Goal: Task Accomplishment & Management: Complete application form

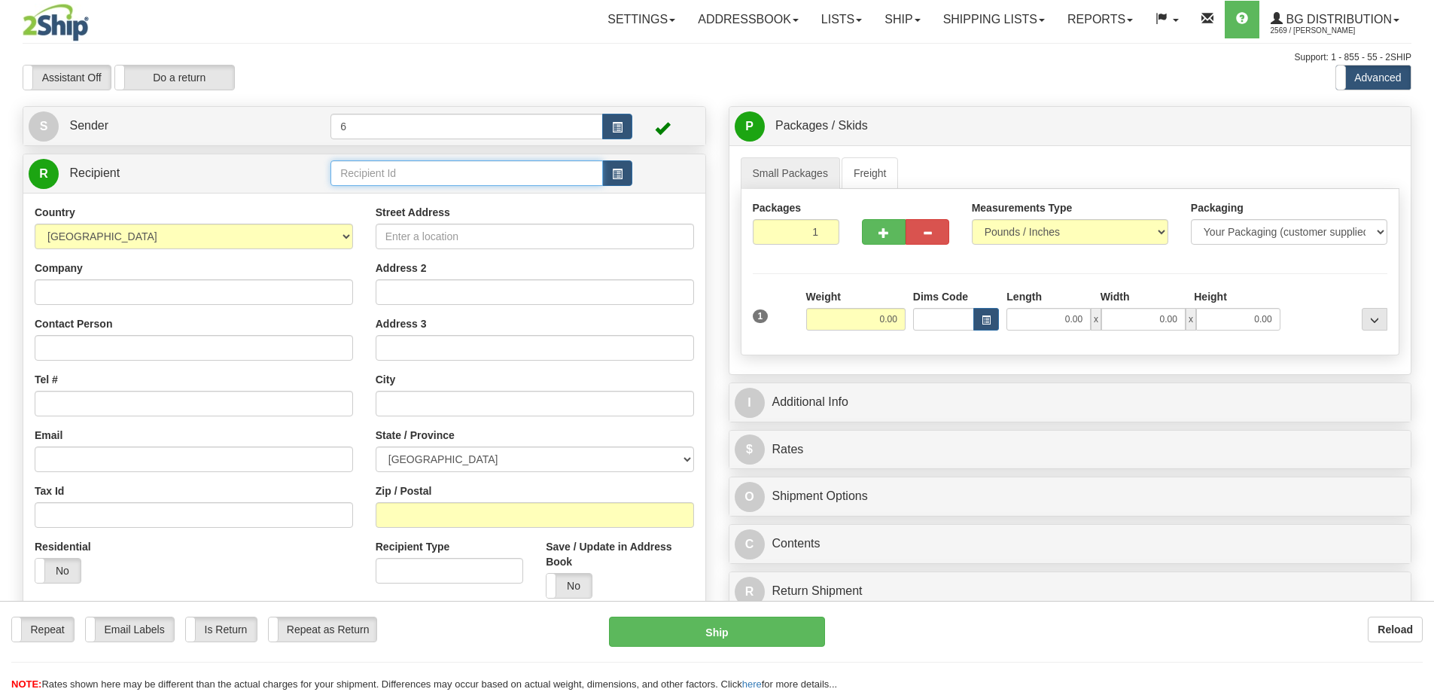
click at [389, 178] on input "text" at bounding box center [467, 173] width 273 height 26
click at [384, 197] on div "42000" at bounding box center [464, 198] width 258 height 17
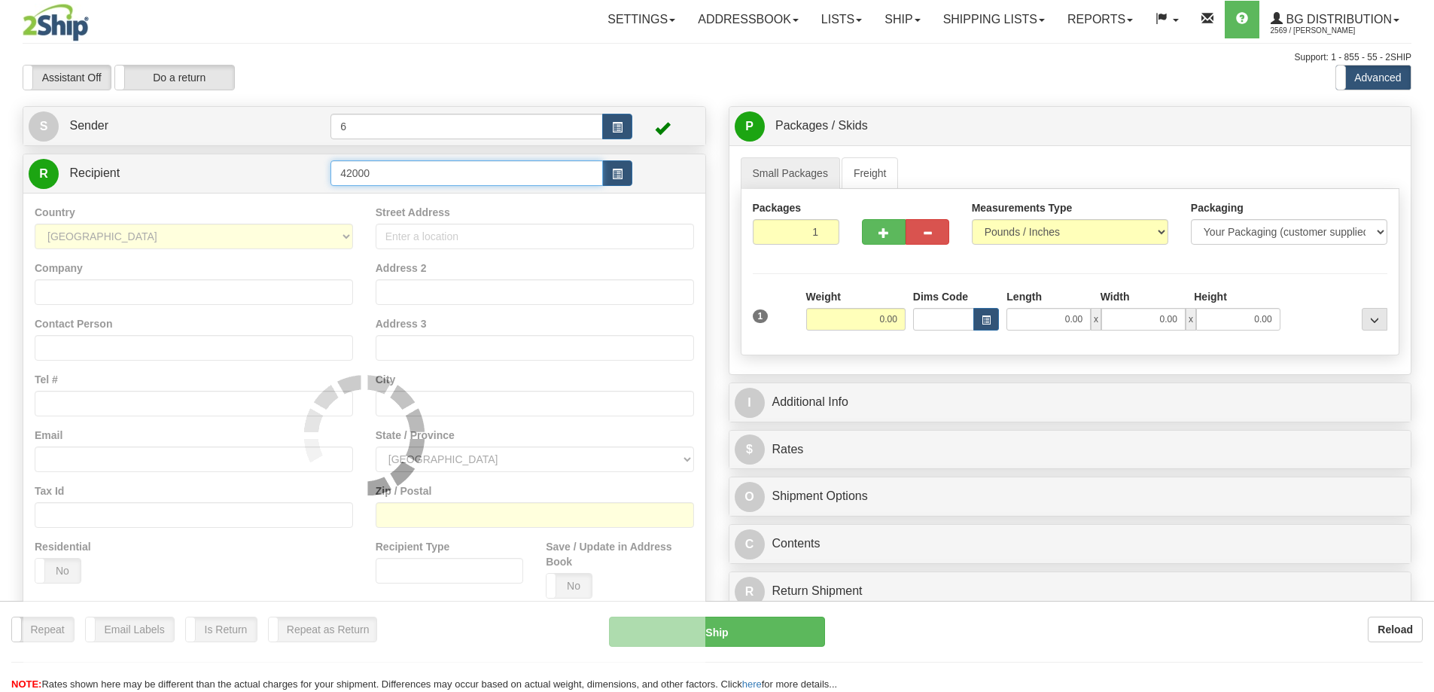
type input "42000"
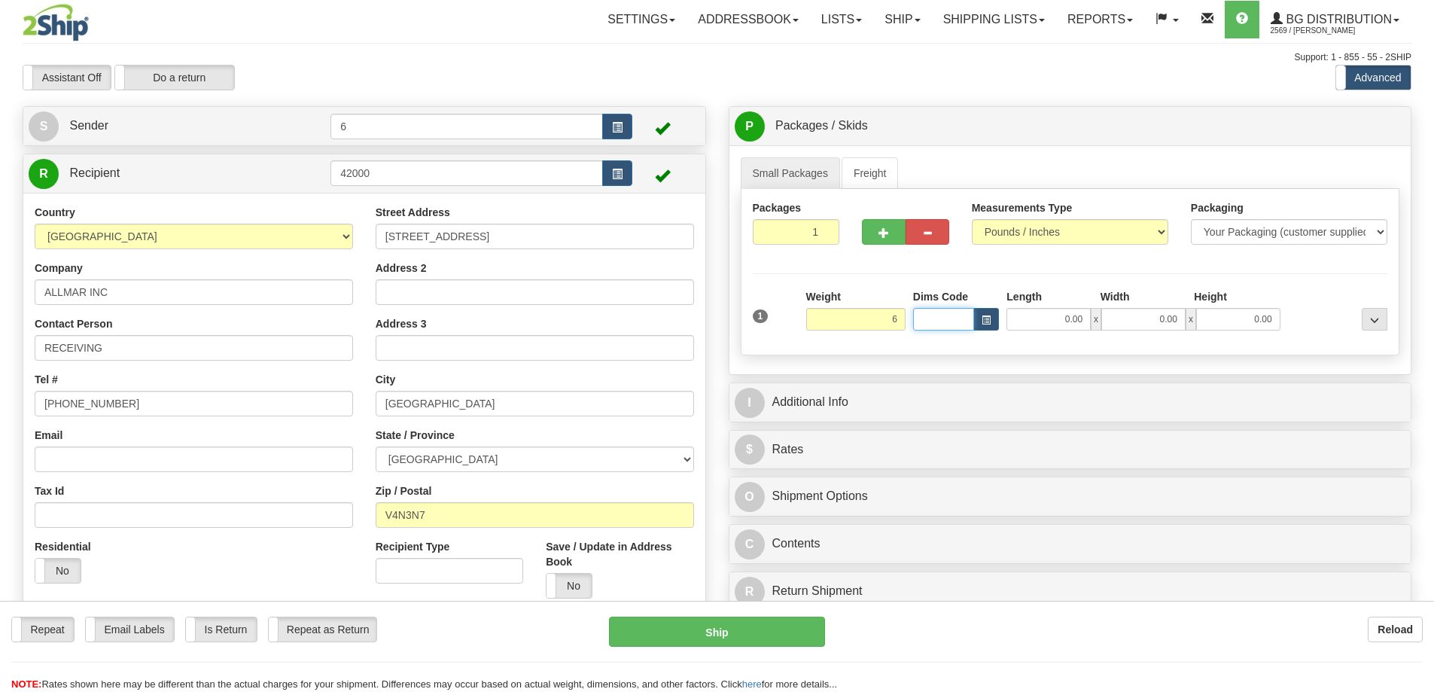
type input "6.00"
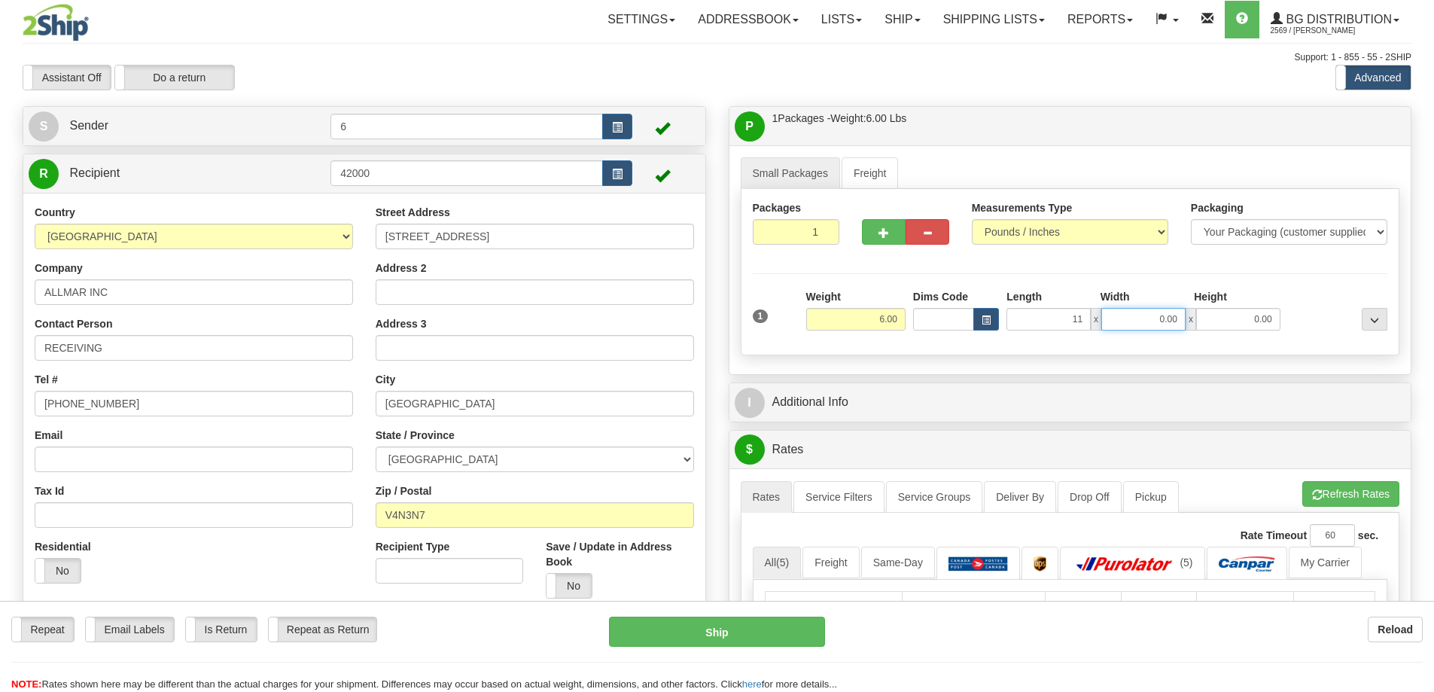
type input "11.00"
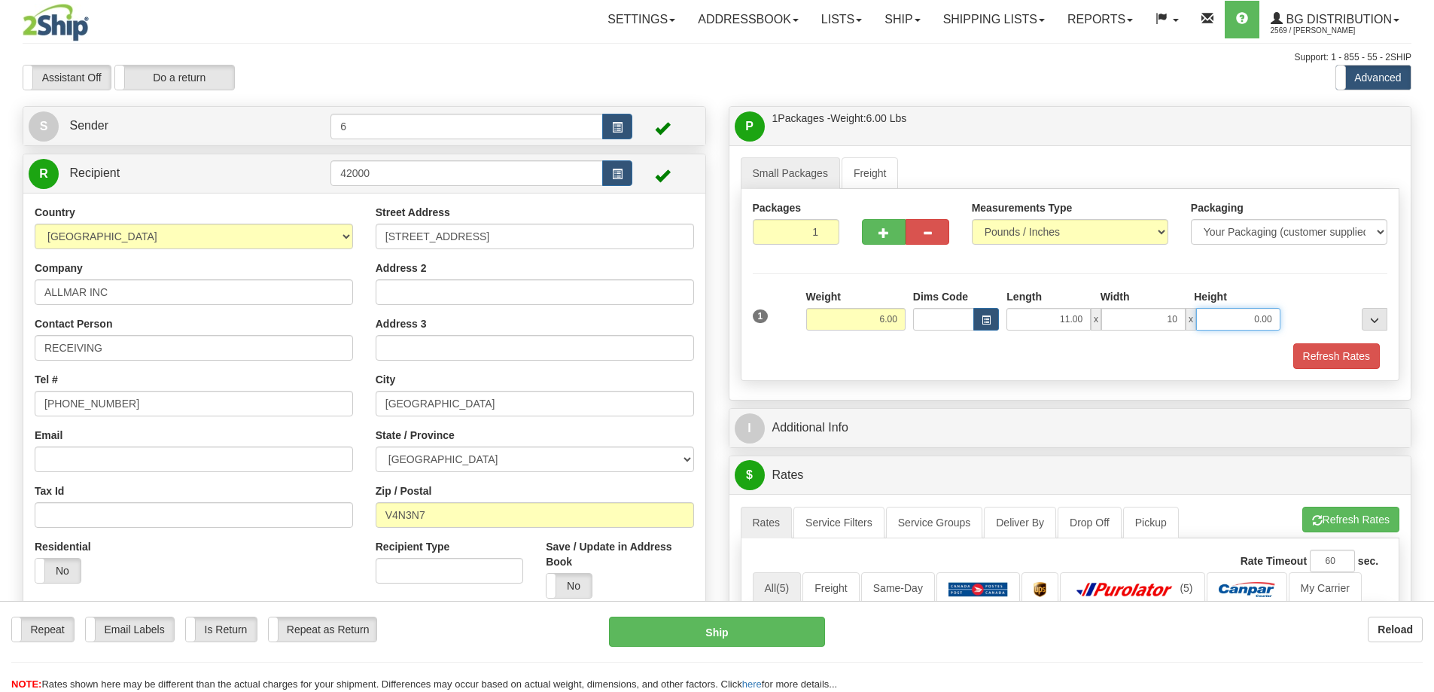
type input "10.00"
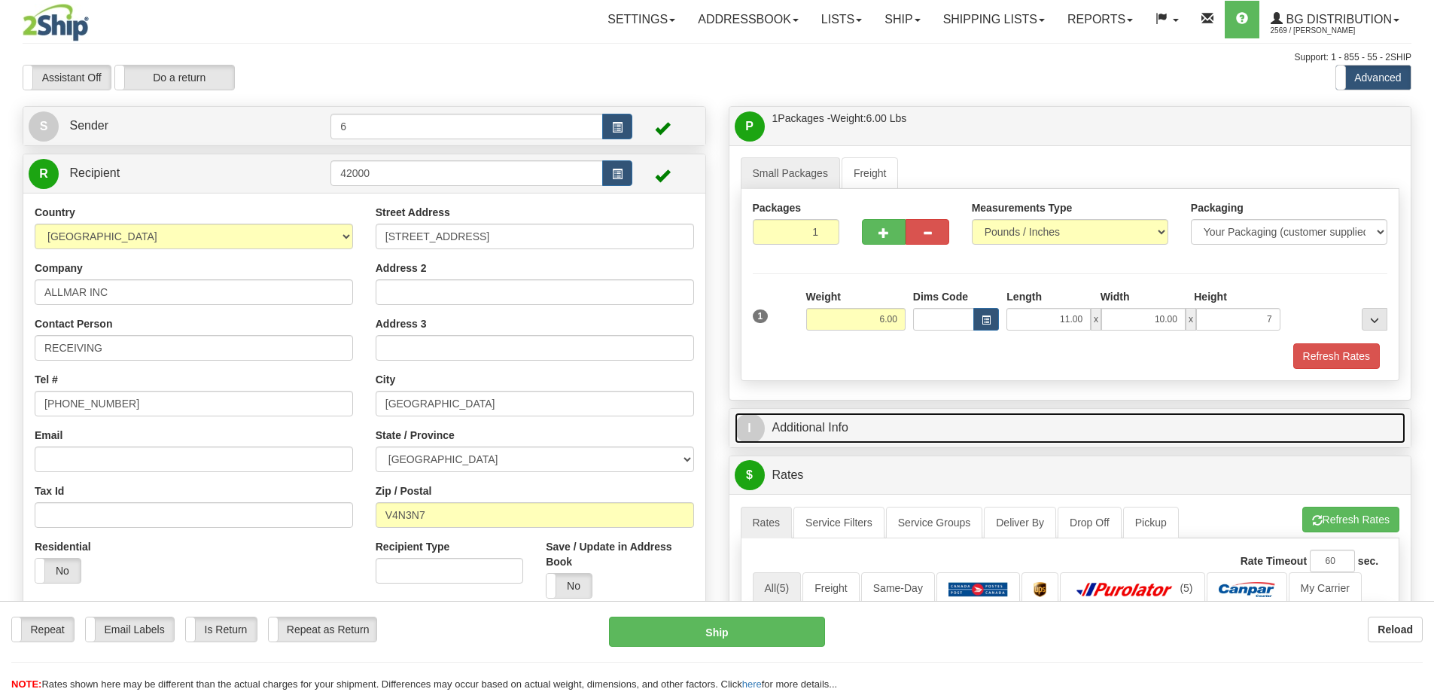
type input "7.00"
click at [818, 425] on link "I Additional Info" at bounding box center [1071, 428] width 672 height 31
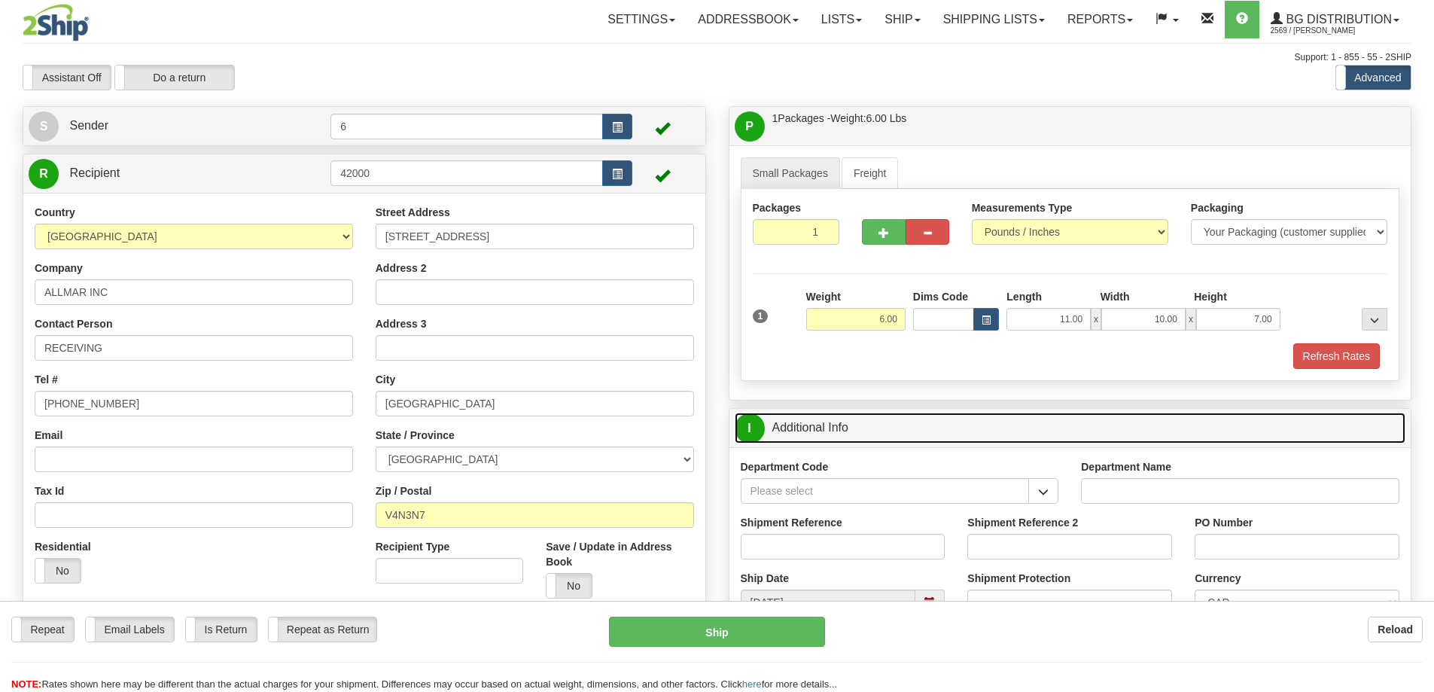
scroll to position [75, 0]
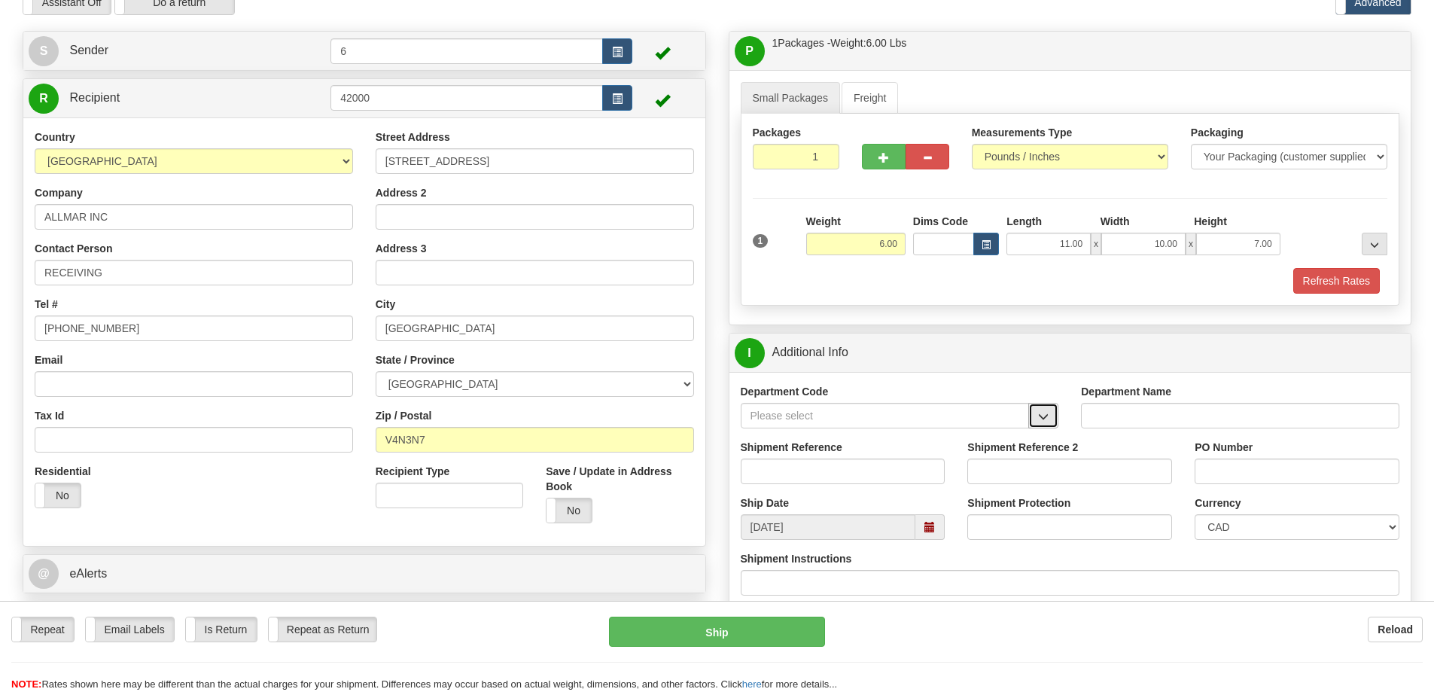
click at [1043, 419] on span "button" at bounding box center [1043, 417] width 11 height 10
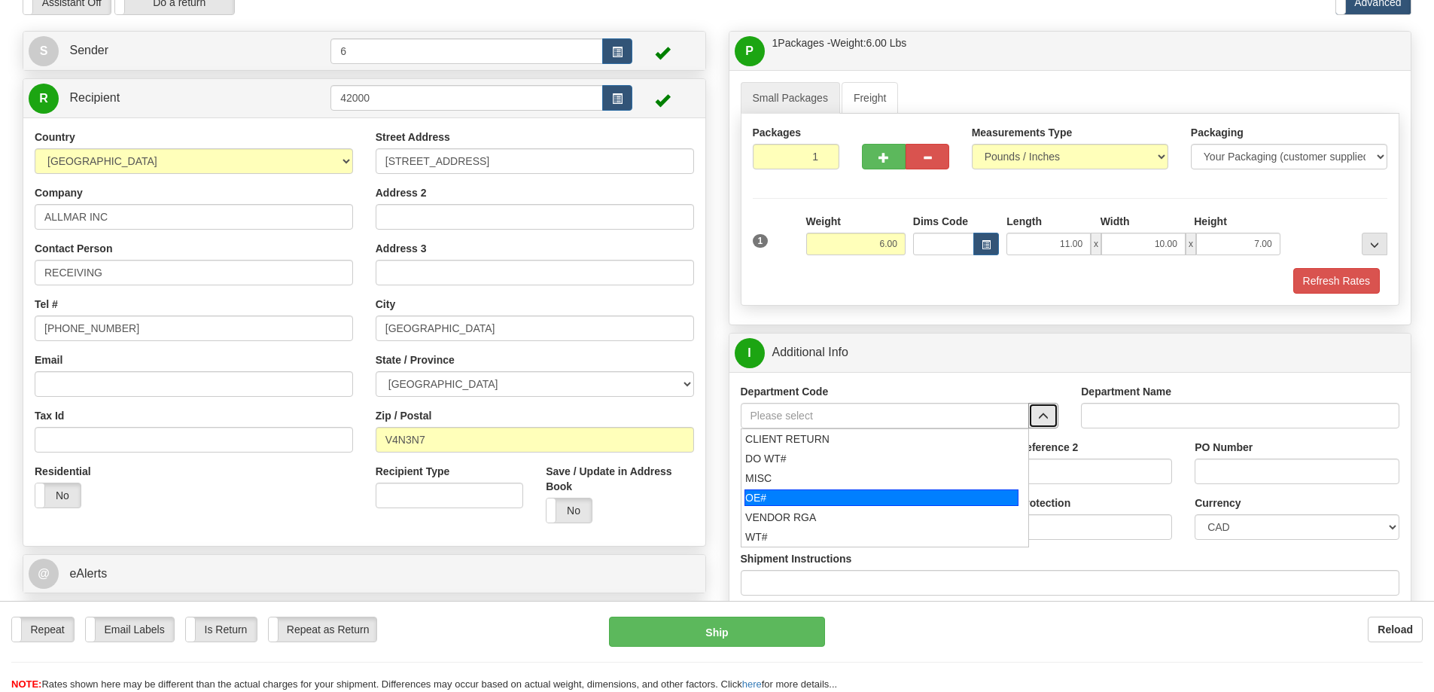
click at [904, 504] on div "OE#" at bounding box center [882, 497] width 274 height 17
type input "OE#"
type input "ORDERS"
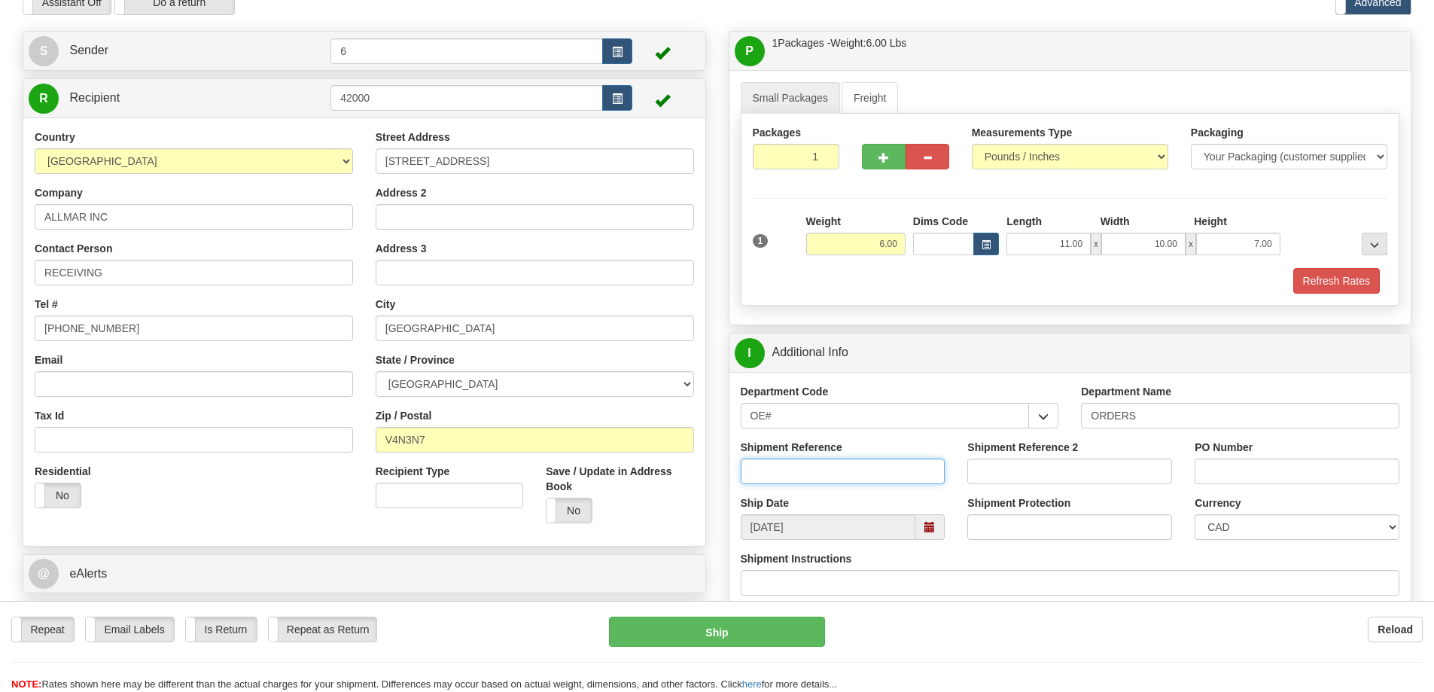
click at [901, 479] on input "Shipment Reference" at bounding box center [843, 472] width 205 height 26
type input "60032143-00"
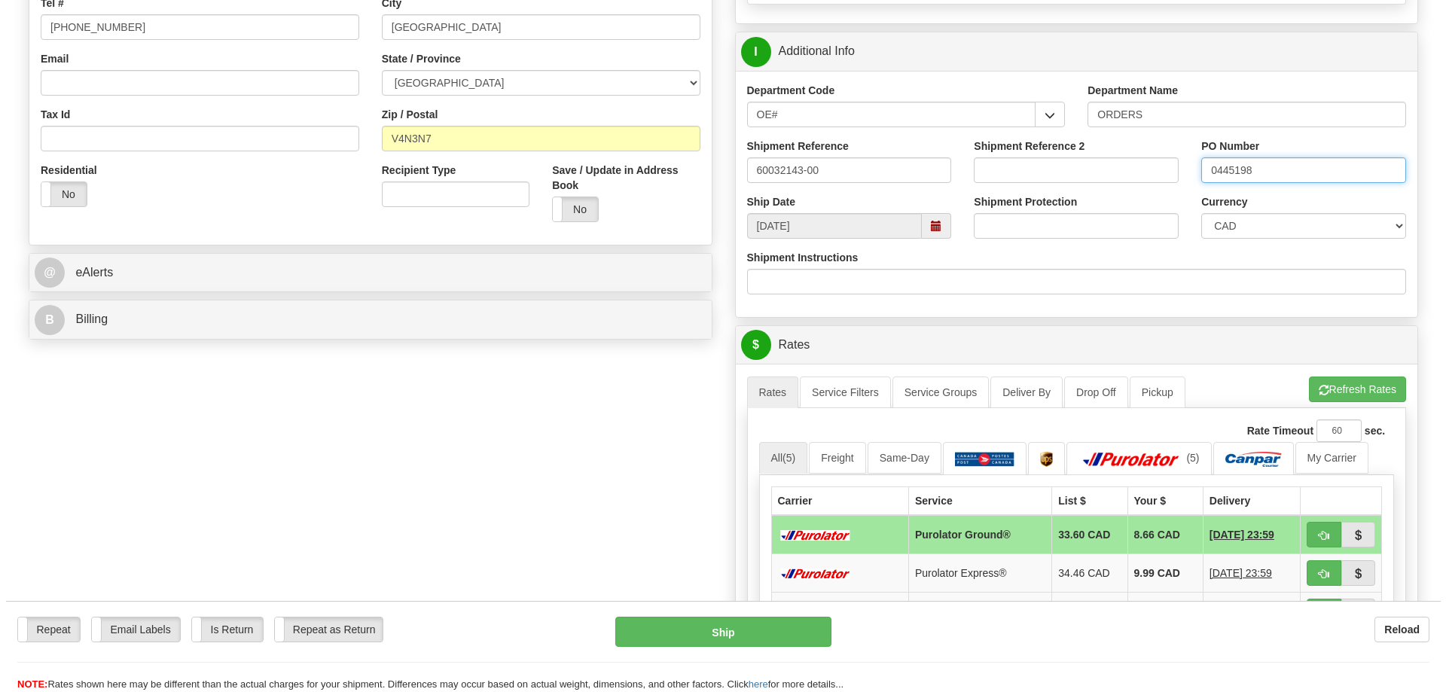
scroll to position [452, 0]
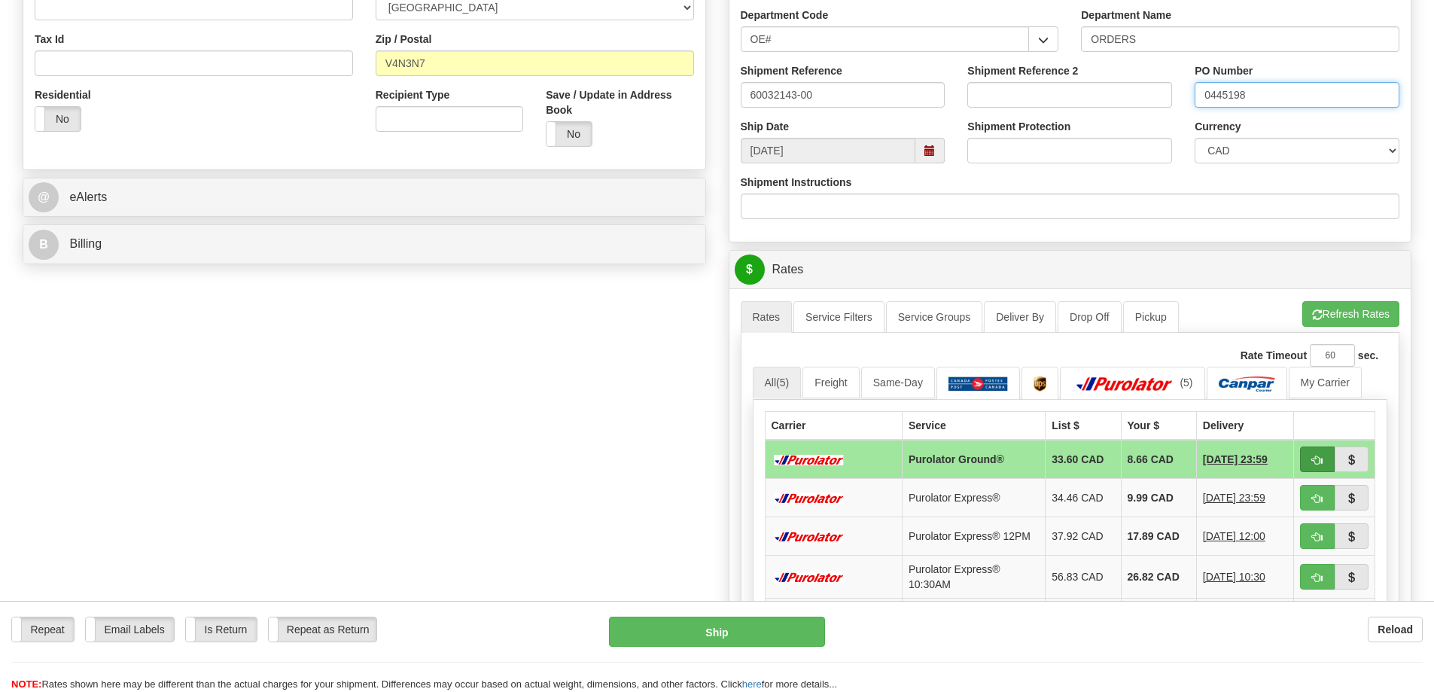
type input "0445198"
click at [1320, 463] on span "button" at bounding box center [1317, 461] width 11 height 10
type input "260"
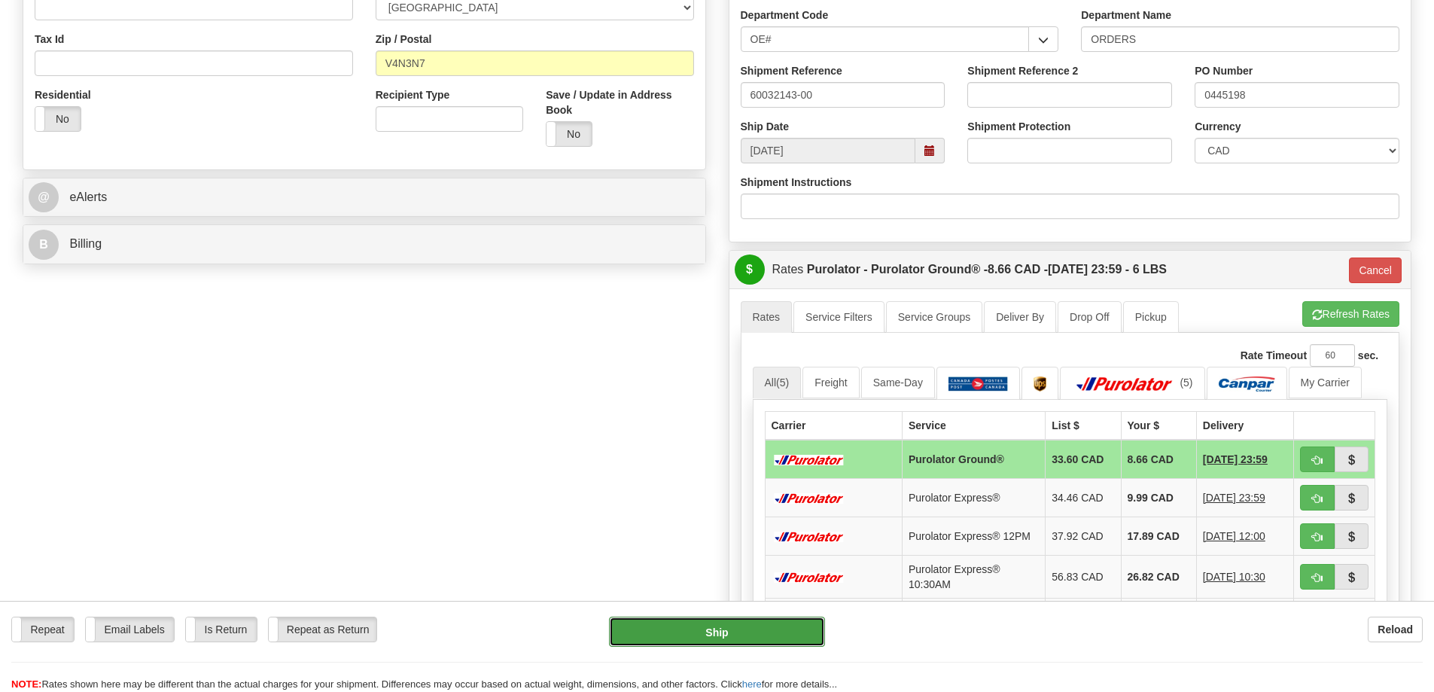
click at [723, 629] on button "Ship" at bounding box center [717, 632] width 216 height 30
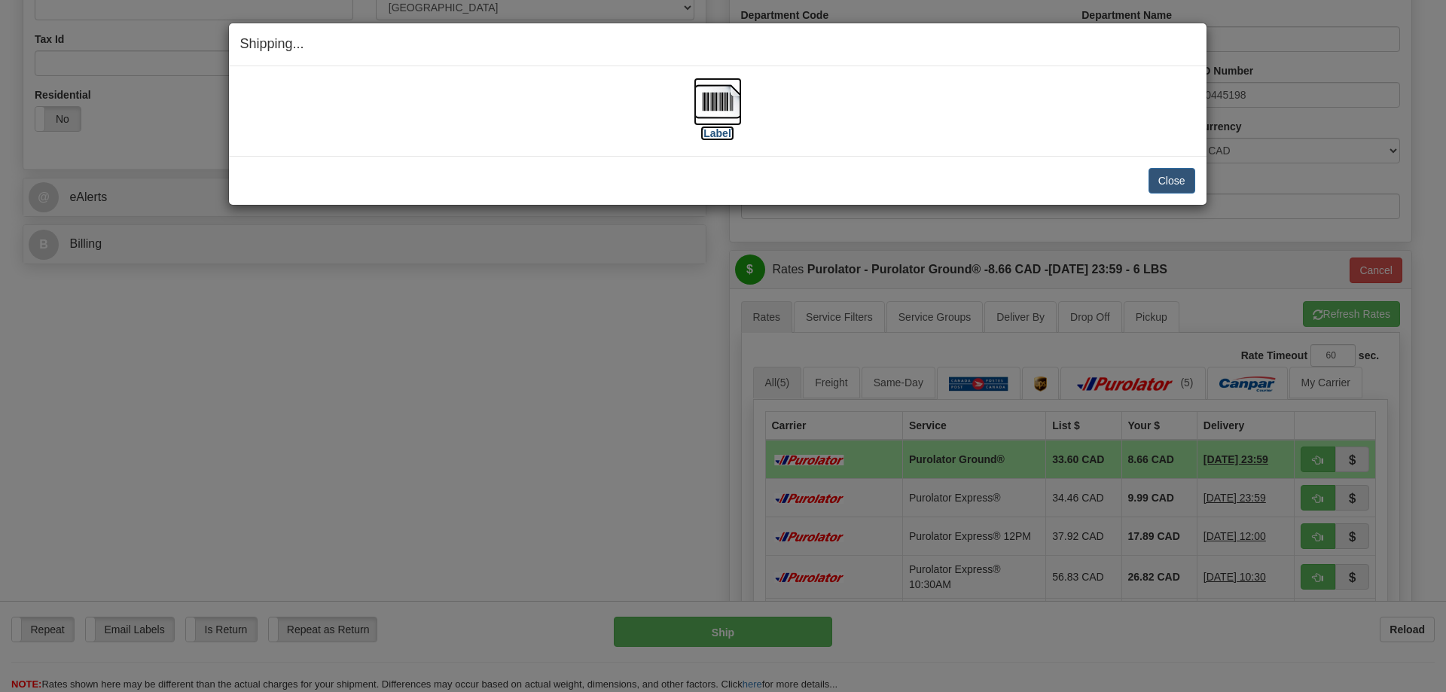
click at [721, 104] on img at bounding box center [717, 102] width 48 height 48
click at [1163, 180] on button "Close" at bounding box center [1171, 181] width 47 height 26
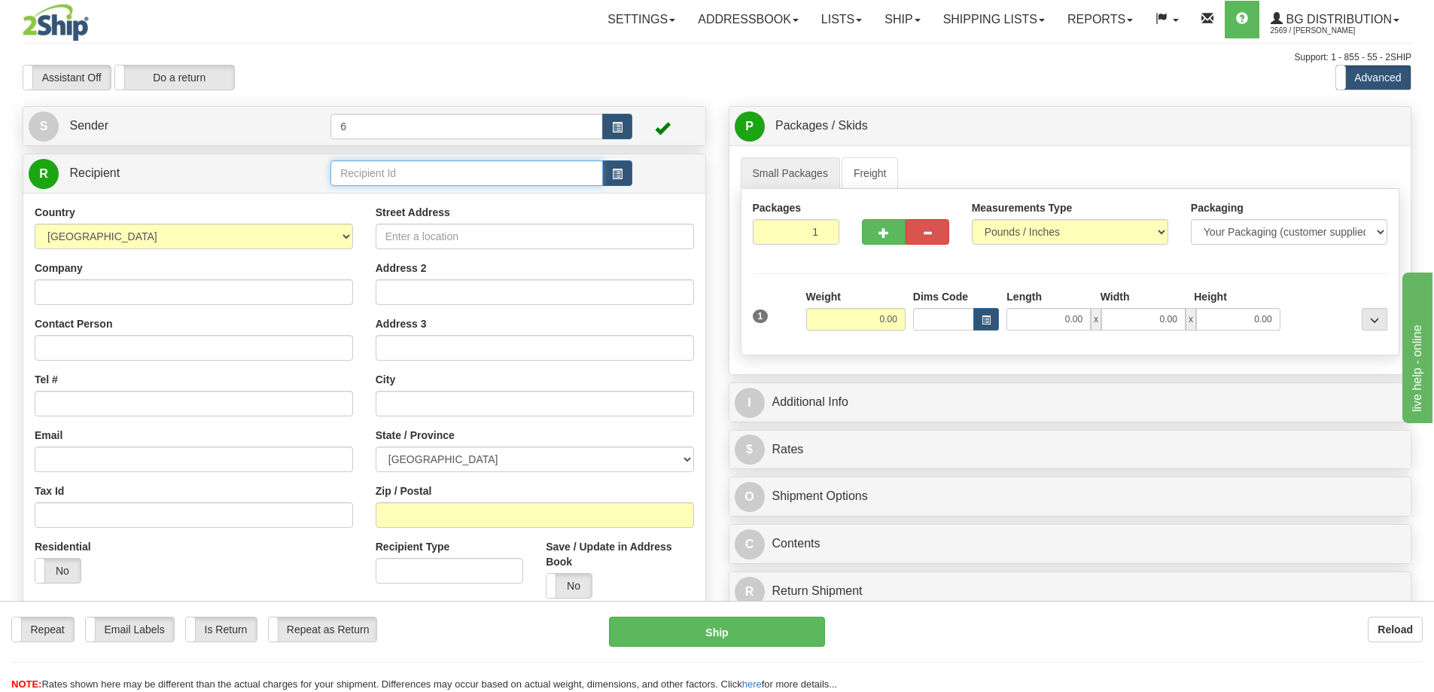
click at [364, 175] on input "text" at bounding box center [467, 173] width 273 height 26
click at [428, 254] on div "60175" at bounding box center [464, 257] width 258 height 17
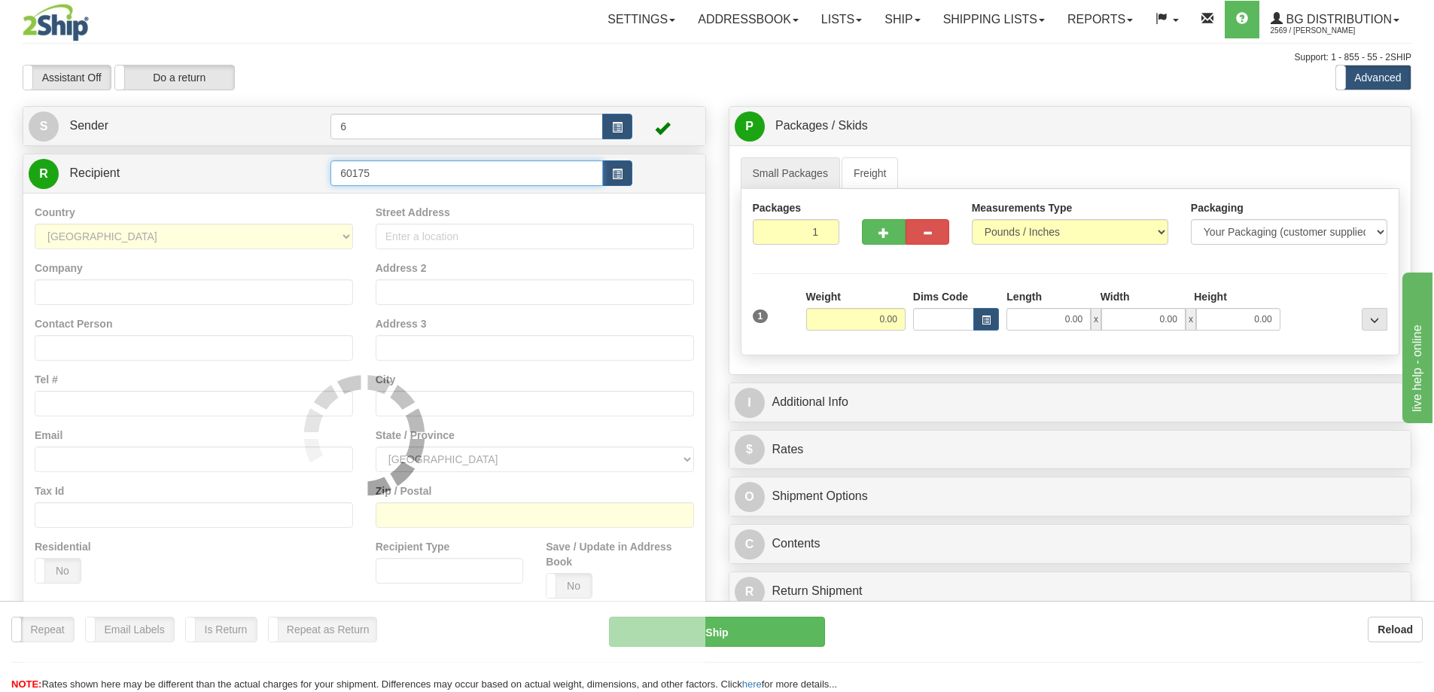
type input "60175"
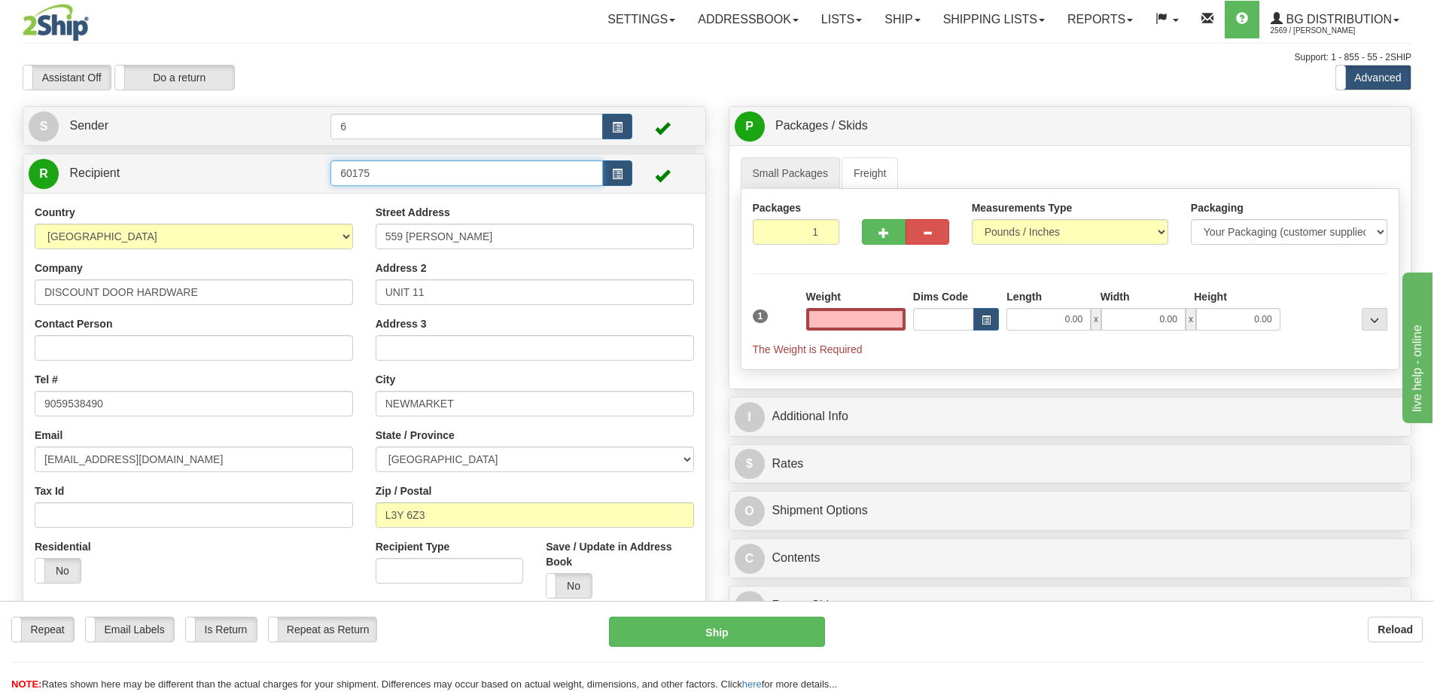
type input "0.00"
click at [419, 176] on input "60175" at bounding box center [467, 173] width 273 height 26
click at [421, 178] on input "60175" at bounding box center [467, 173] width 273 height 26
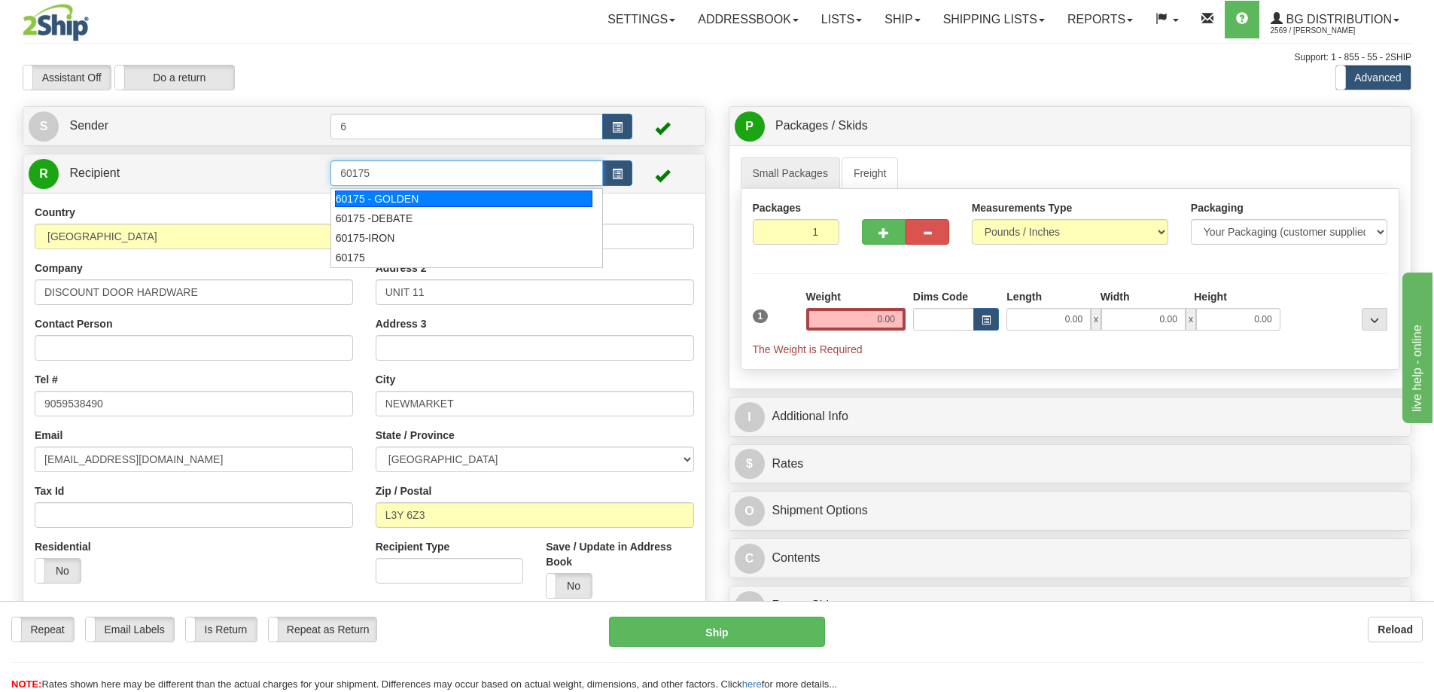
click at [404, 200] on div "60175 - GOLDEN" at bounding box center [464, 198] width 258 height 17
type input "60175 - GOLDEN"
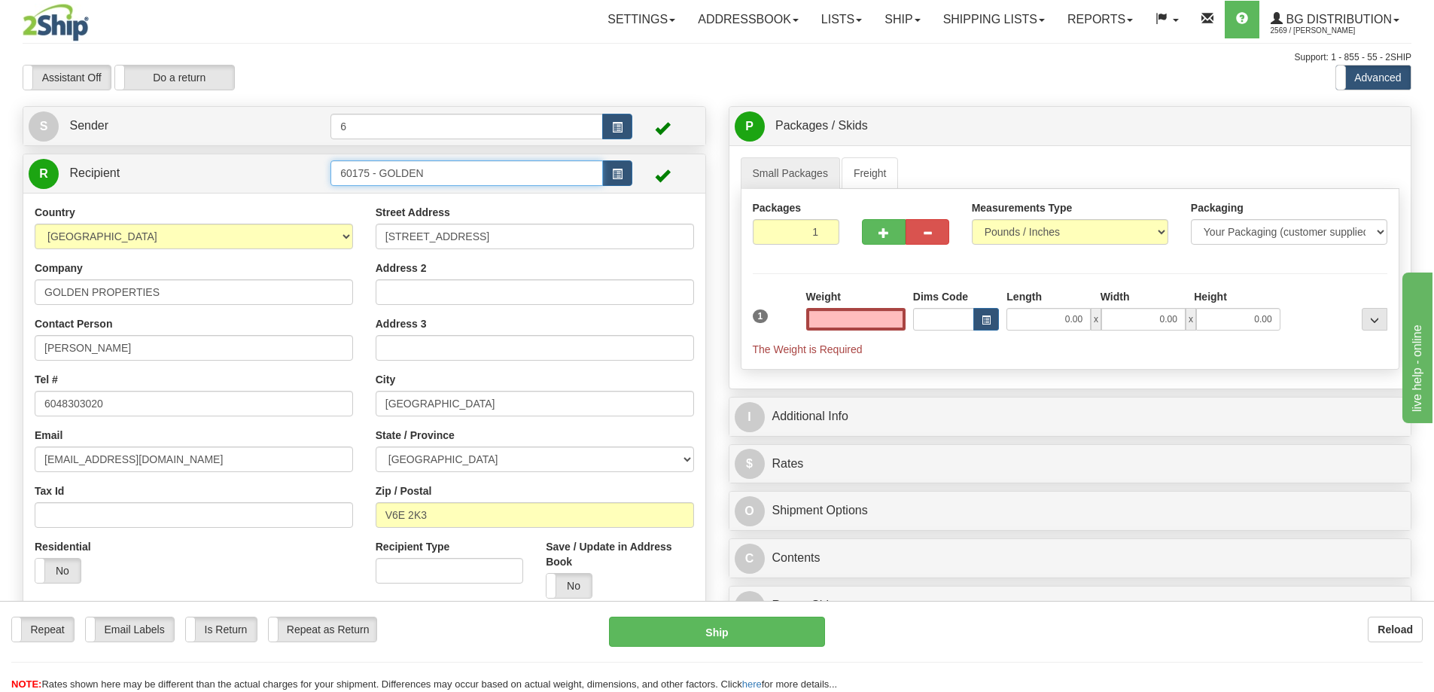
type input "0.00"
click at [470, 178] on input "60175 - GOLDEN" at bounding box center [467, 173] width 273 height 26
click at [413, 233] on div "60175-IRON" at bounding box center [464, 238] width 258 height 17
type input "60175-IRON"
type input "0.00"
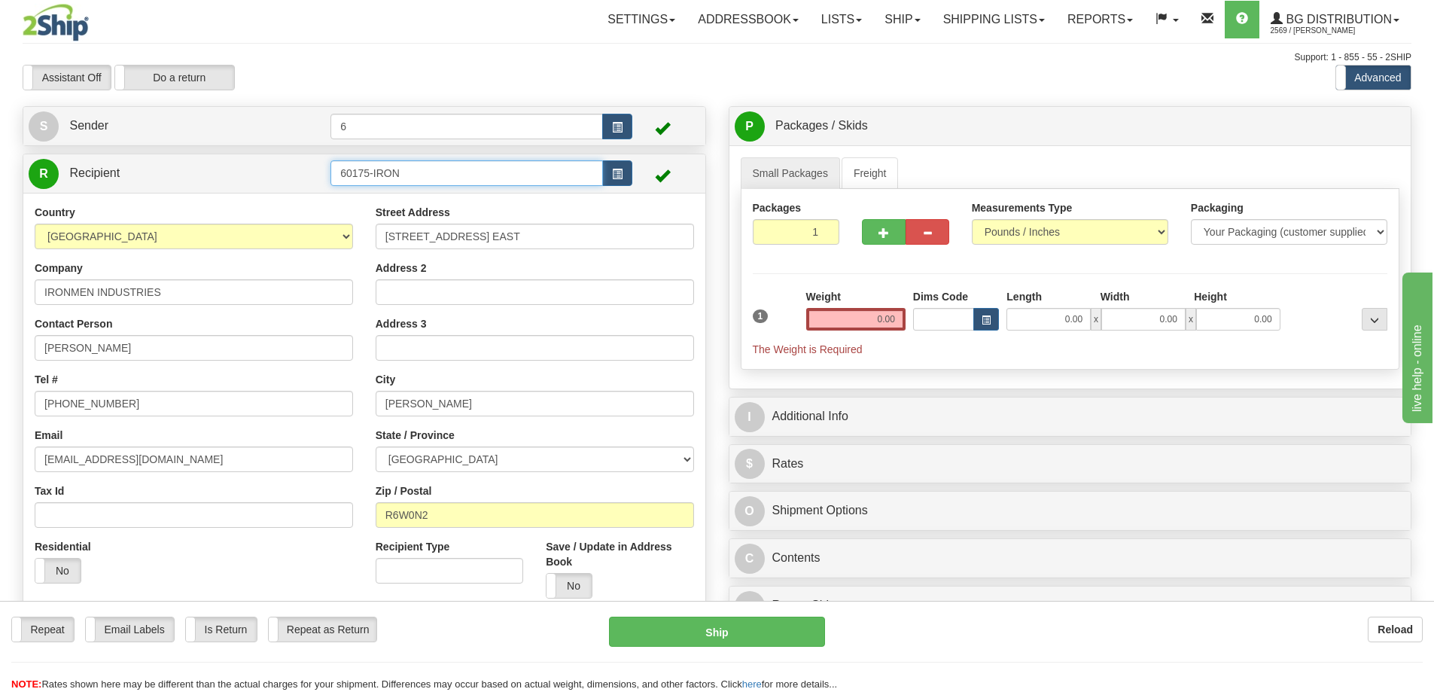
drag, startPoint x: 413, startPoint y: 175, endPoint x: 372, endPoint y: 170, distance: 41.7
click at [372, 170] on input "60175-IRON" at bounding box center [467, 173] width 273 height 26
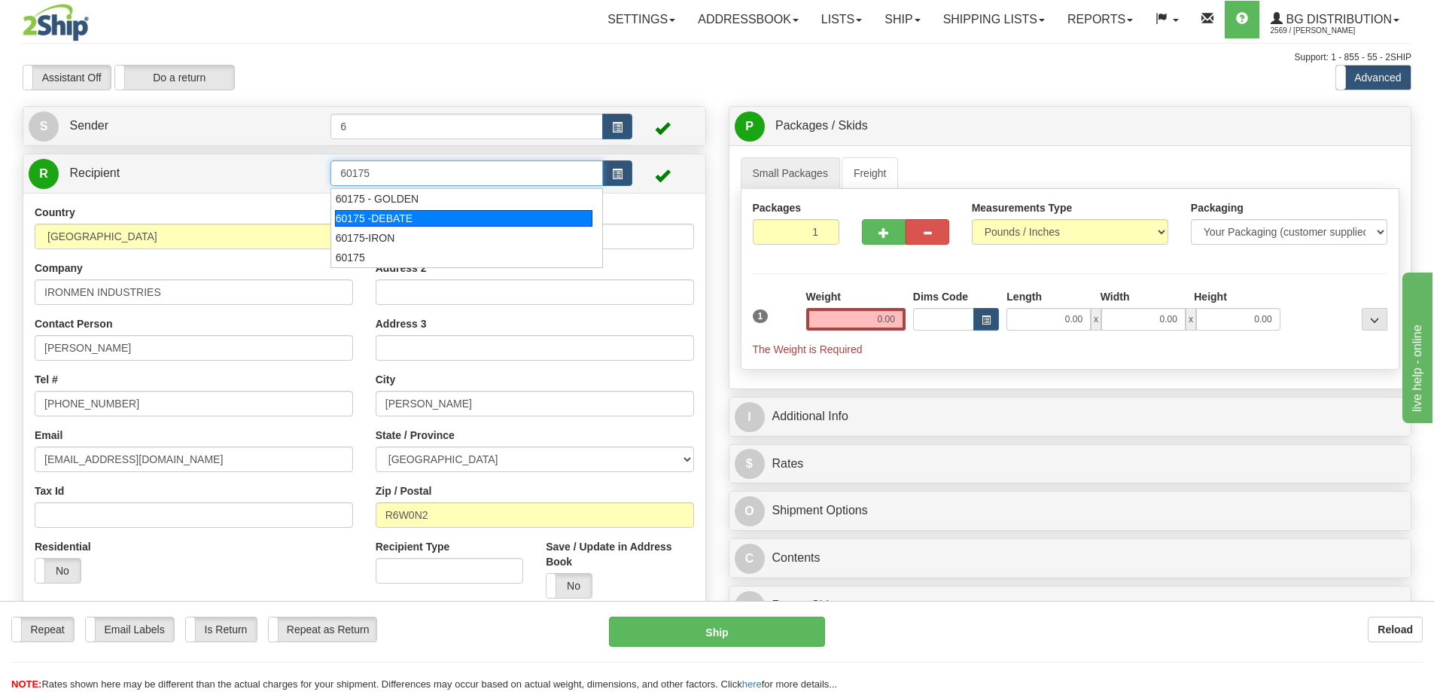
click at [397, 212] on div "60175 -DEBATE" at bounding box center [464, 218] width 258 height 17
type input "60175 -DEBATE"
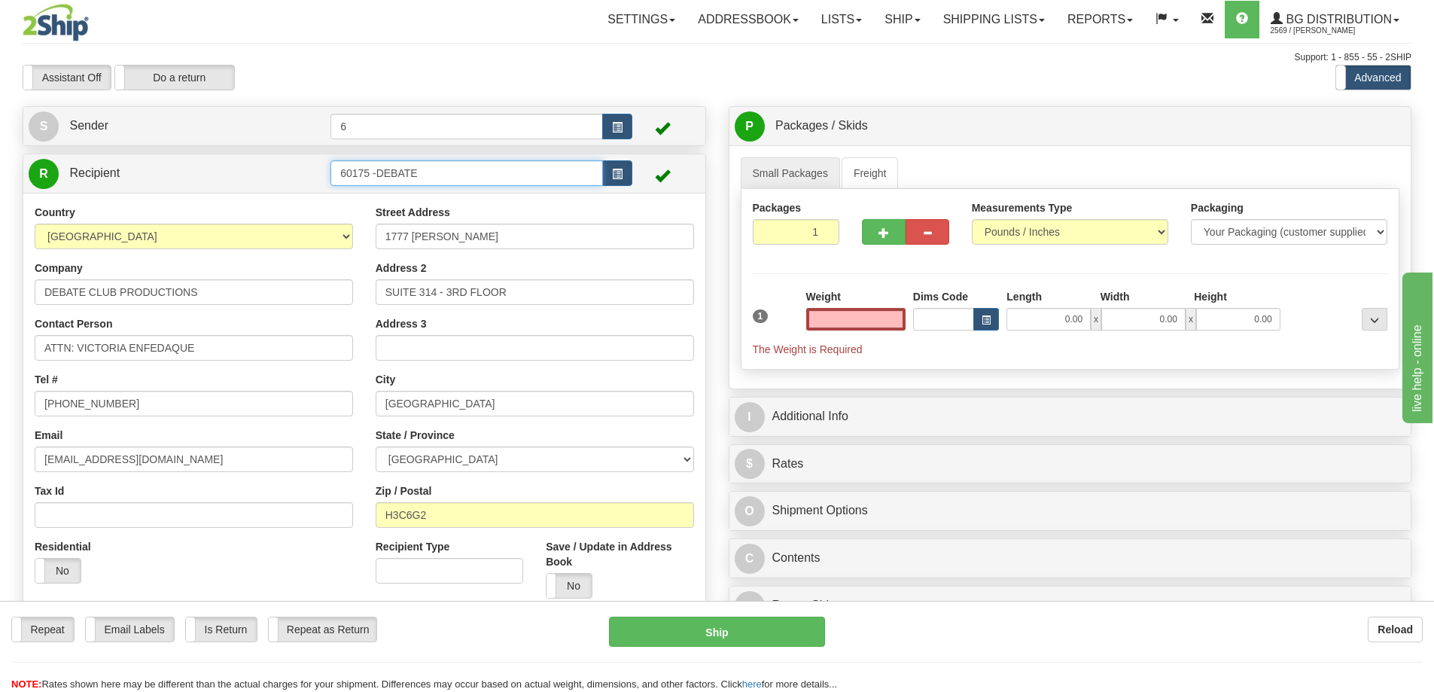
type input "0.00"
drag, startPoint x: 432, startPoint y: 171, endPoint x: 266, endPoint y: 163, distance: 166.6
click at [269, 163] on tr "R Recipient 60175 -DEBATE" at bounding box center [365, 173] width 672 height 31
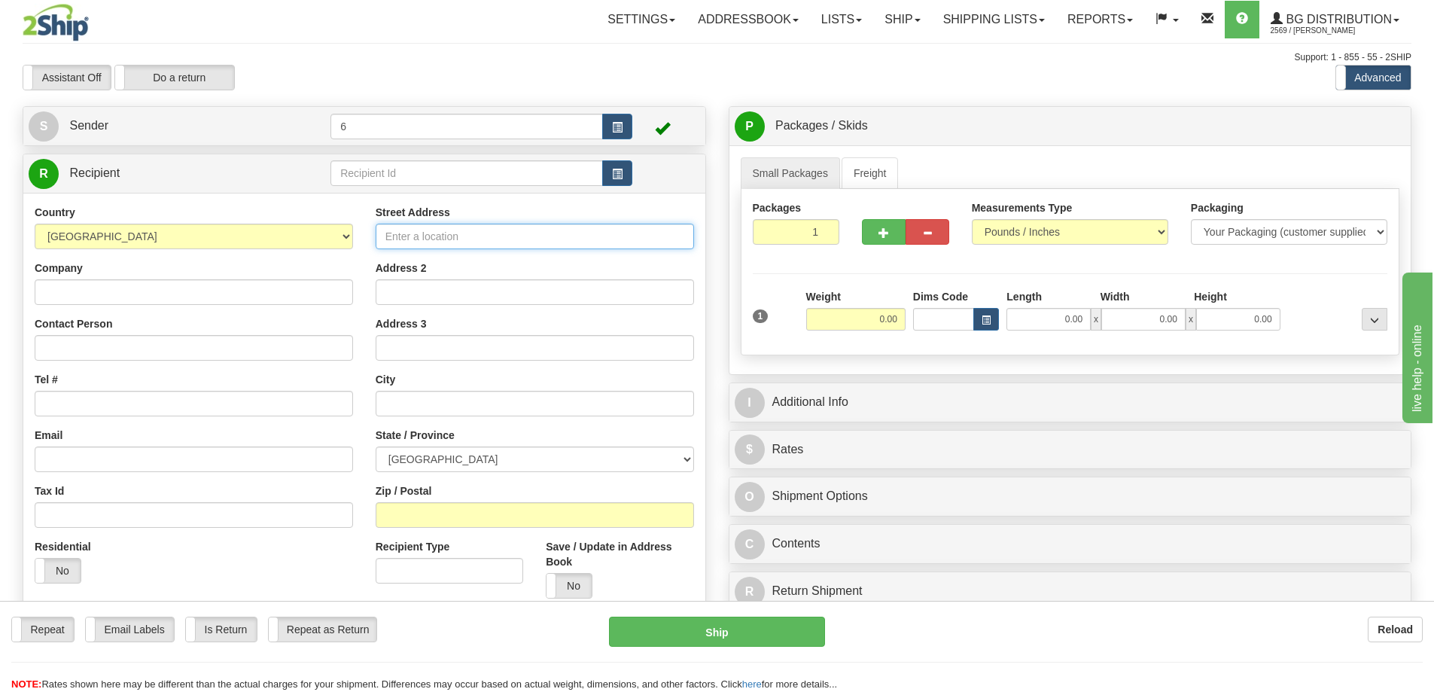
click at [454, 241] on input "Street Address" at bounding box center [535, 237] width 318 height 26
type input "7 HEMINGWAY CRES"
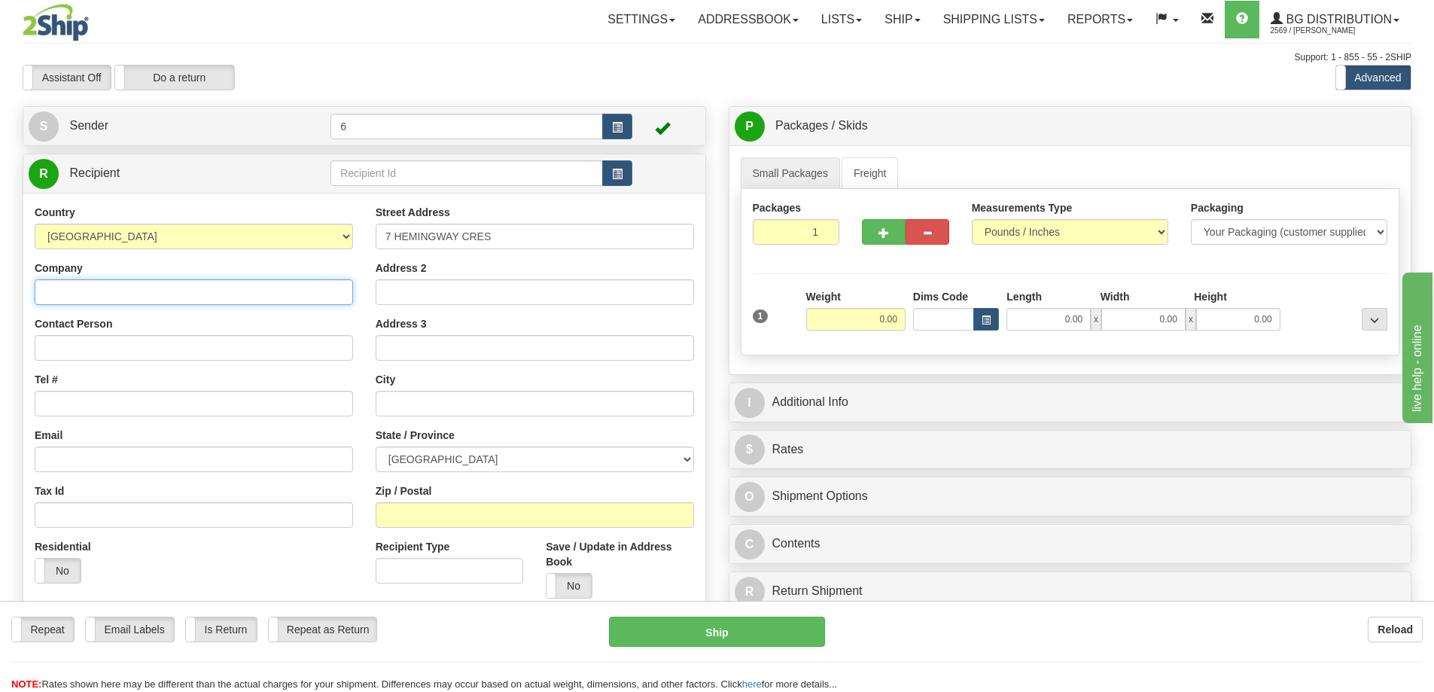
click at [143, 290] on input "Company" at bounding box center [194, 292] width 318 height 26
click at [115, 334] on div "Contact Person" at bounding box center [194, 338] width 318 height 44
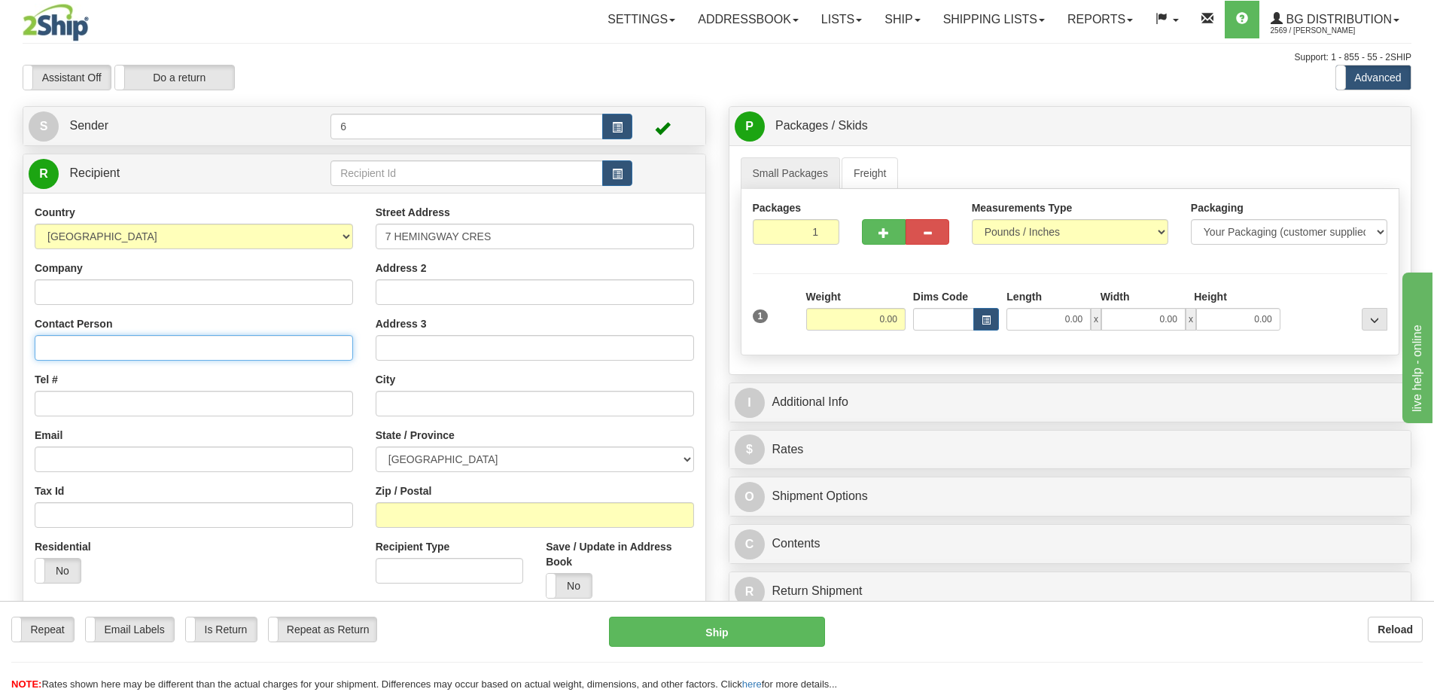
click at [106, 348] on input "Contact Person" at bounding box center [194, 348] width 318 height 26
type input "[PERSON_NAME]"
click at [393, 407] on input "text" at bounding box center [535, 404] width 318 height 26
type input "SPRUCE GROVE"
drag, startPoint x: 444, startPoint y: 510, endPoint x: 431, endPoint y: 505, distance: 14.5
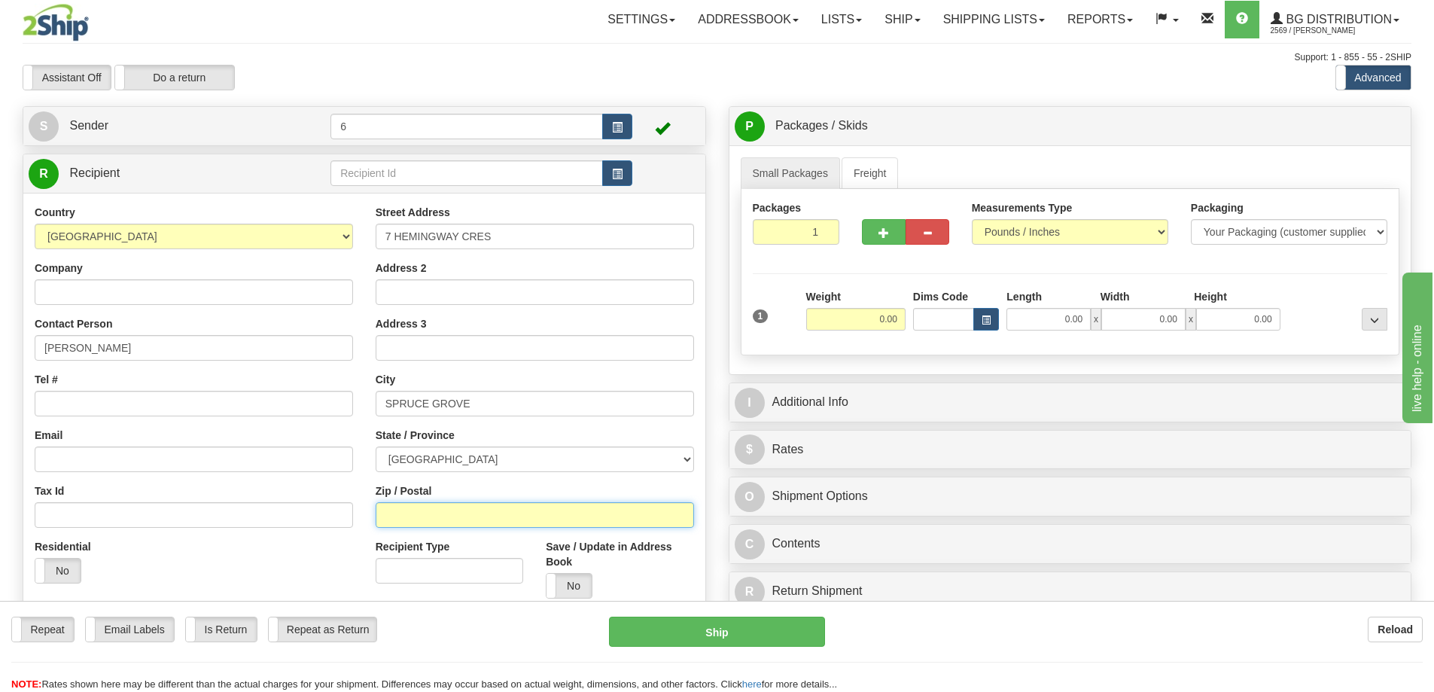
click at [438, 507] on input "Zip / Postal" at bounding box center [535, 515] width 318 height 26
type input "T7X 2L6"
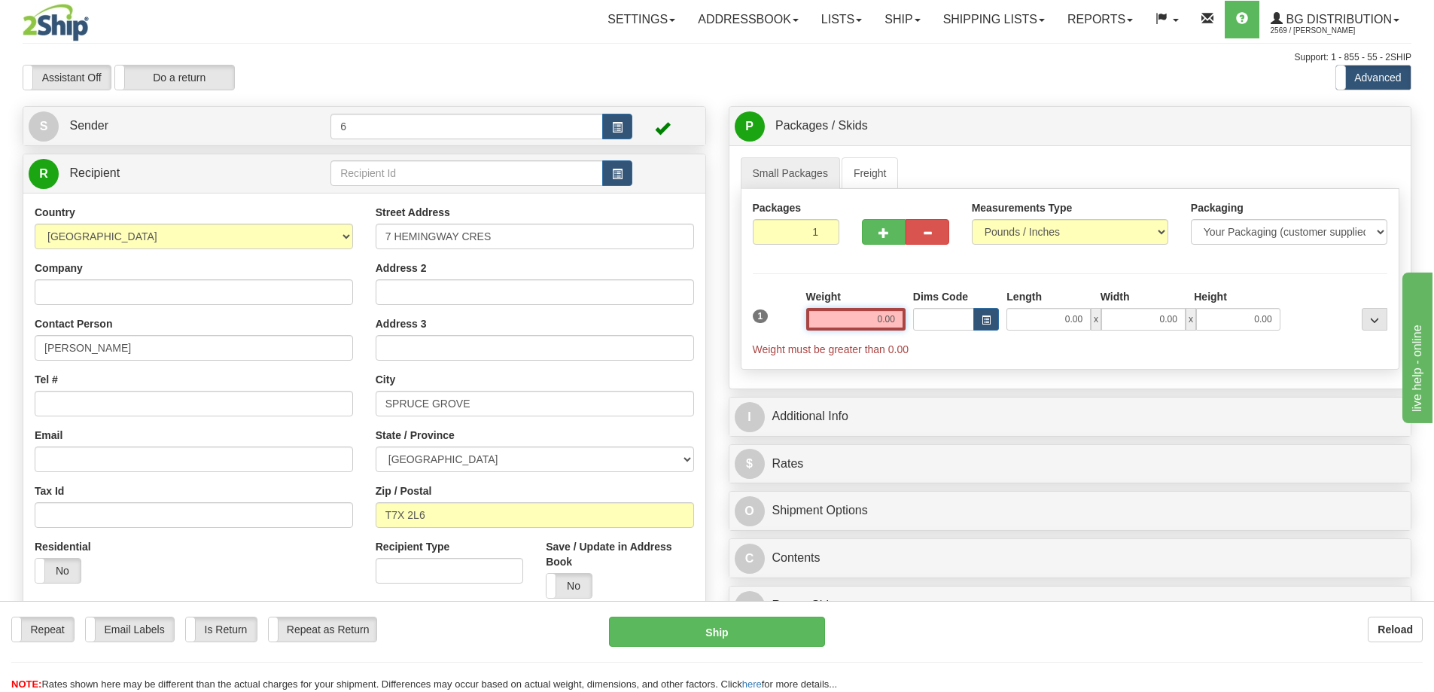
click at [876, 322] on input "0.00" at bounding box center [855, 319] width 99 height 23
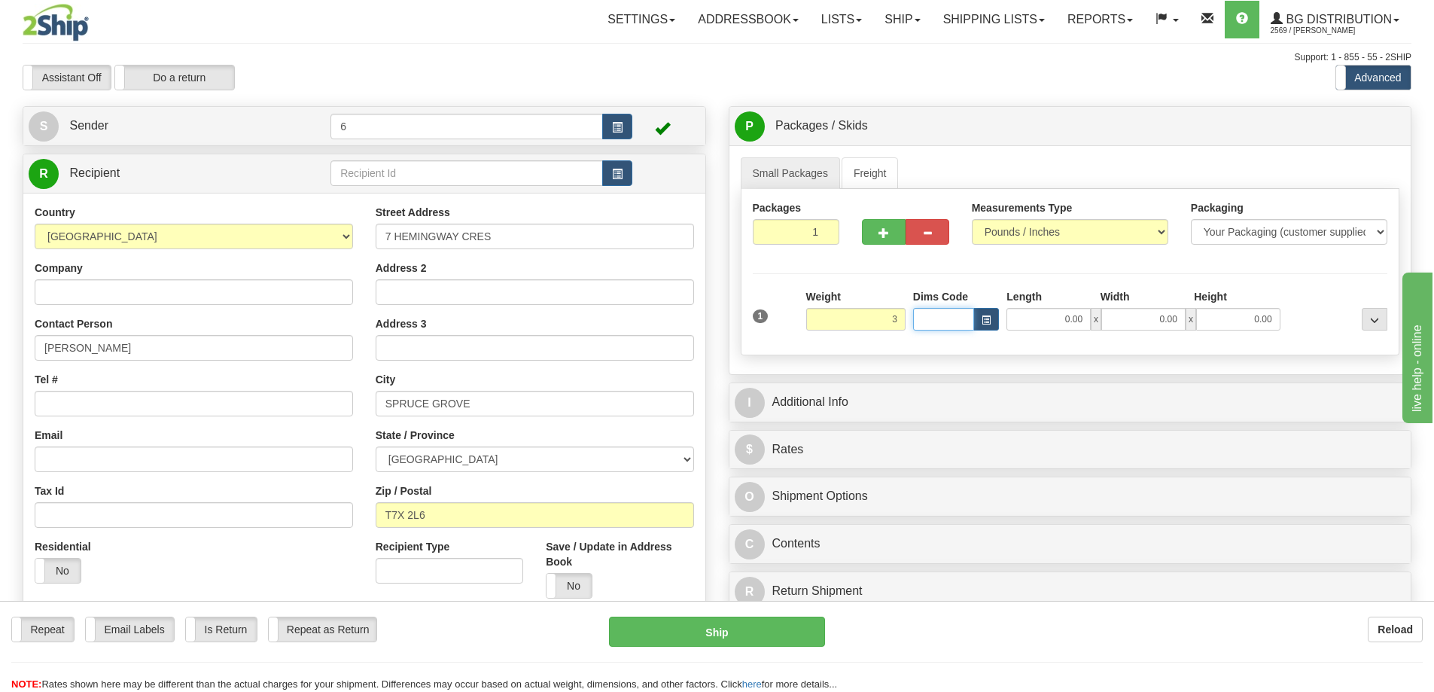
type input "3.00"
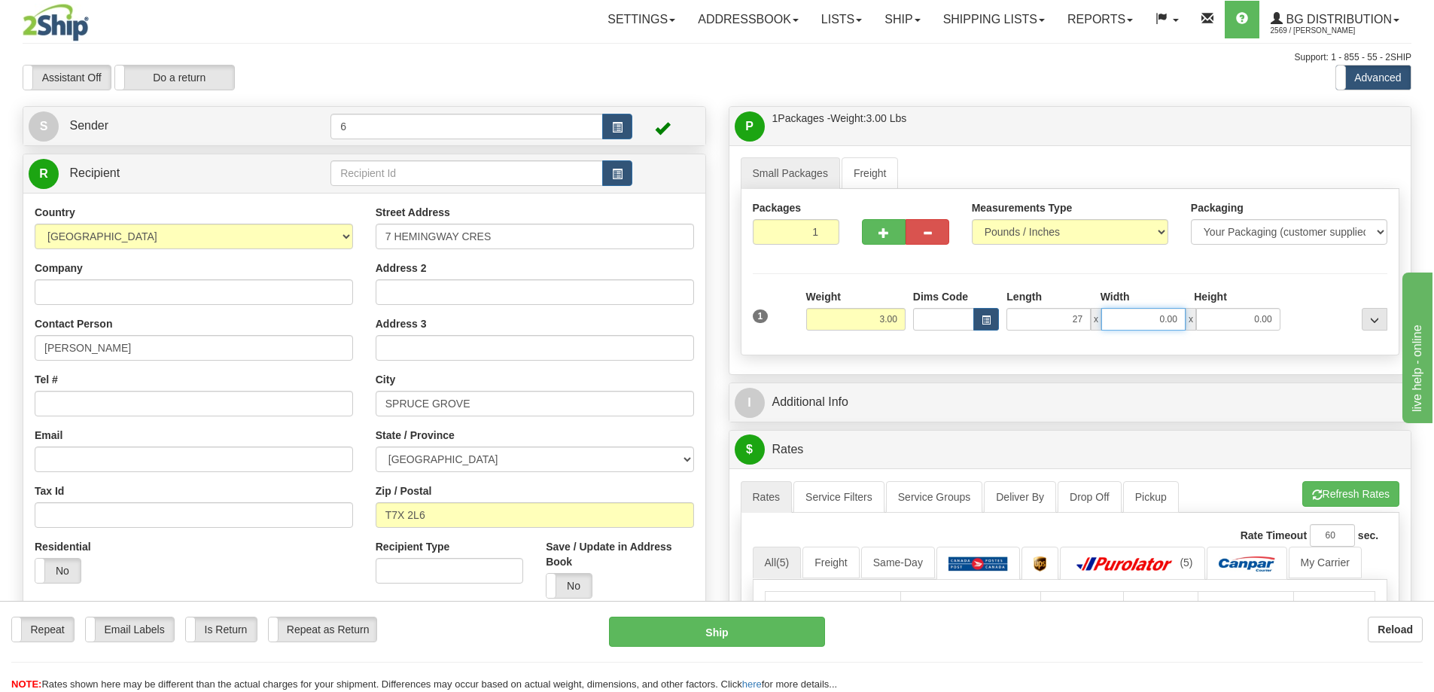
type input "27.00"
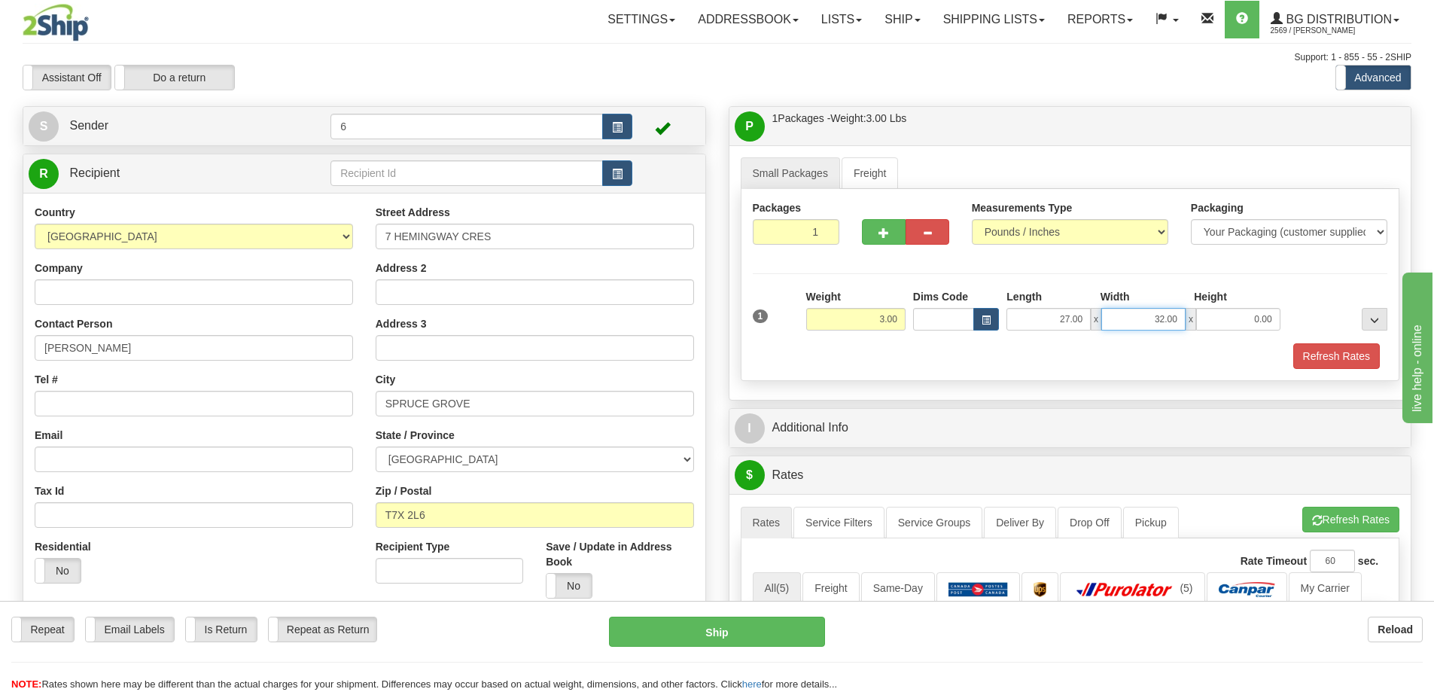
drag, startPoint x: 1163, startPoint y: 322, endPoint x: 1165, endPoint y: 314, distance: 8.4
click at [1154, 318] on input "32.00" at bounding box center [1144, 319] width 84 height 23
type input "3.00"
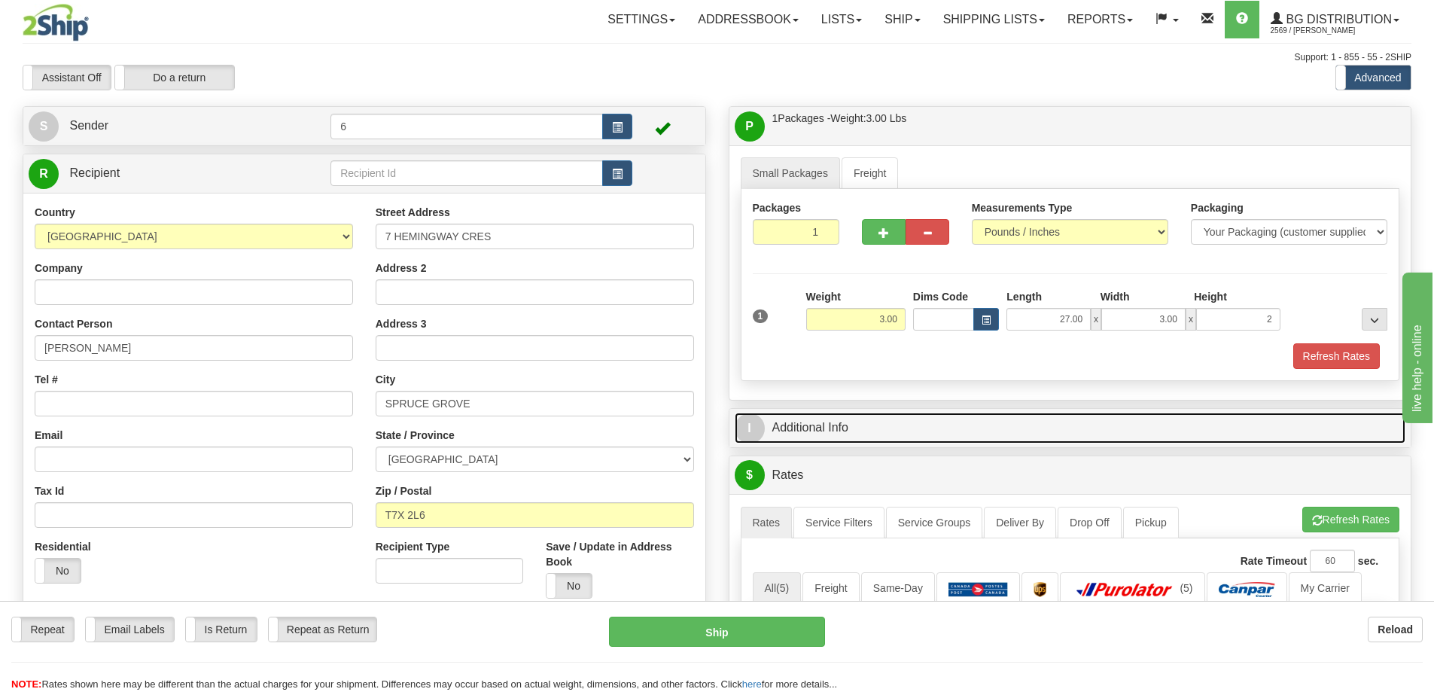
type input "2.00"
click at [1043, 425] on link "I Additional Info" at bounding box center [1071, 428] width 672 height 31
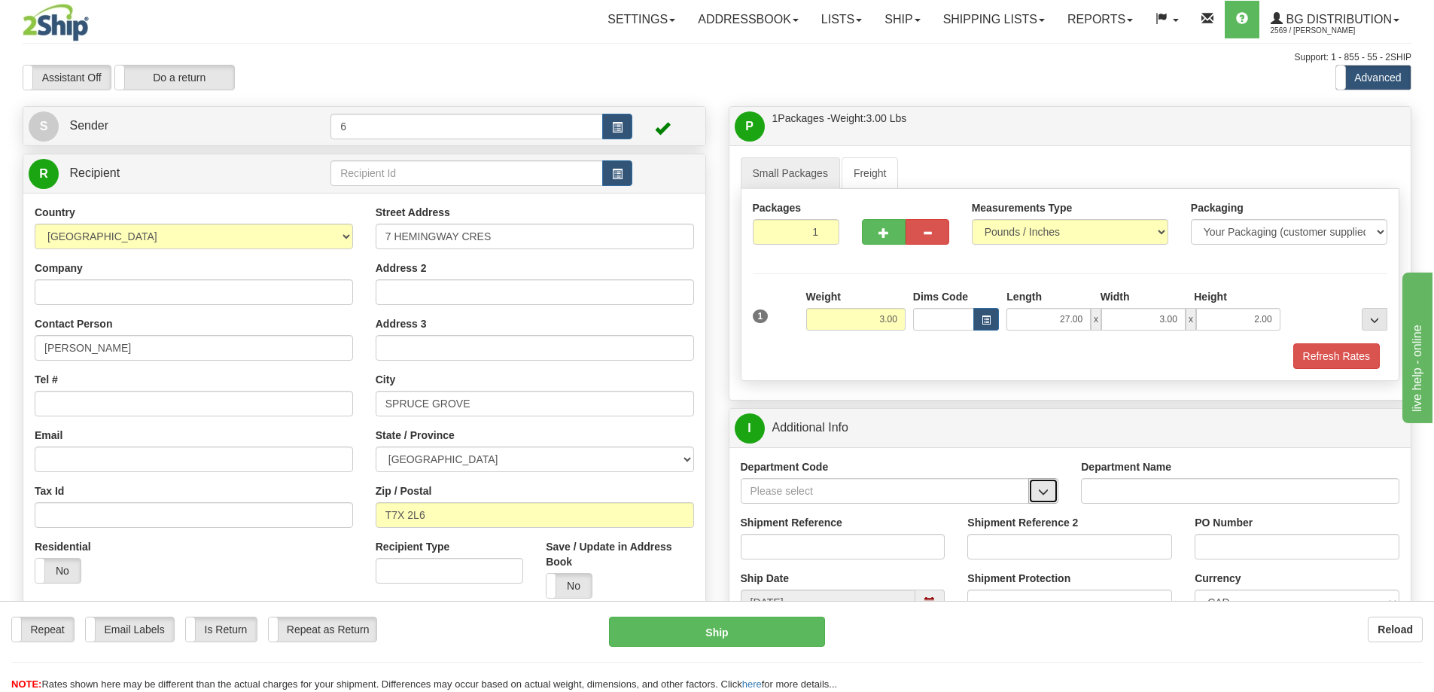
click at [1043, 493] on span "button" at bounding box center [1043, 492] width 11 height 10
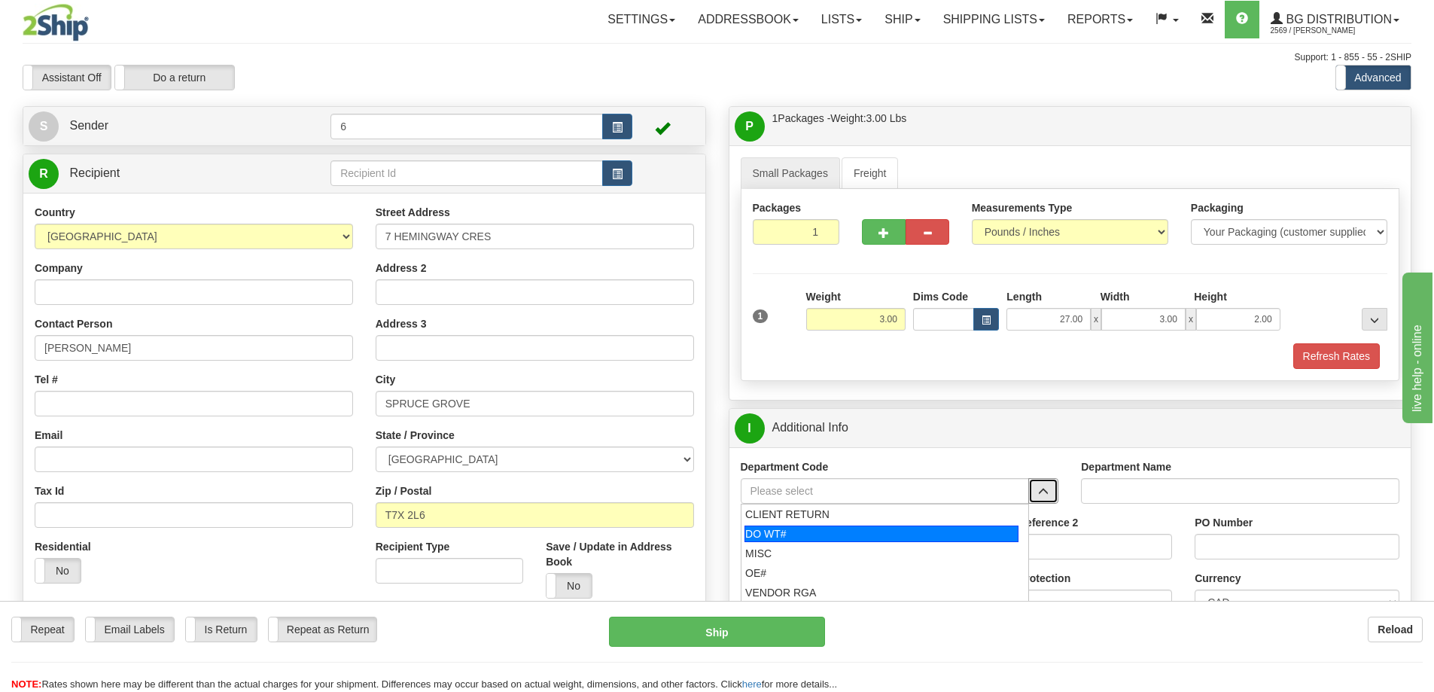
click at [847, 538] on div "DO WT#" at bounding box center [882, 534] width 274 height 17
type input "DO WT#"
type input "DIRECT ORDERS"
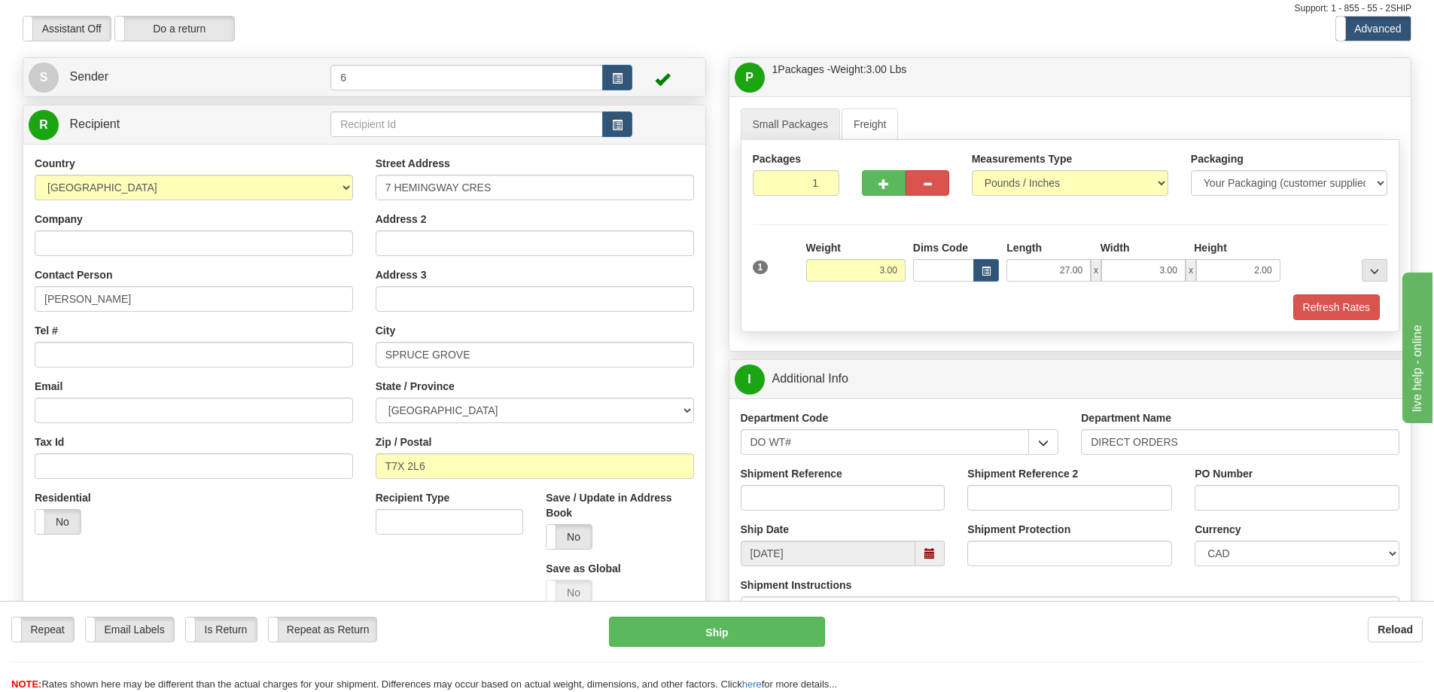
scroll to position [75, 0]
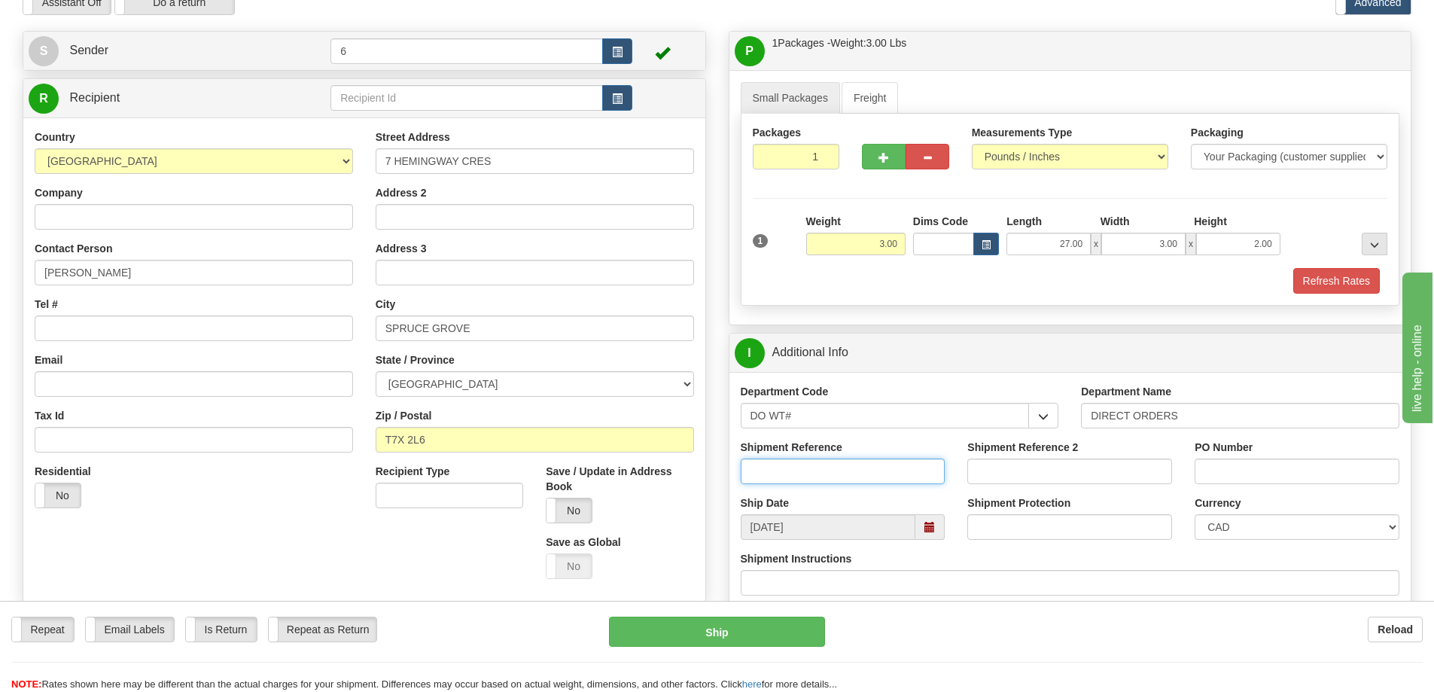
click at [851, 471] on input "Shipment Reference" at bounding box center [843, 472] width 205 height 26
click at [894, 470] on input "Shipment Reference" at bounding box center [843, 472] width 205 height 26
type input "165582"
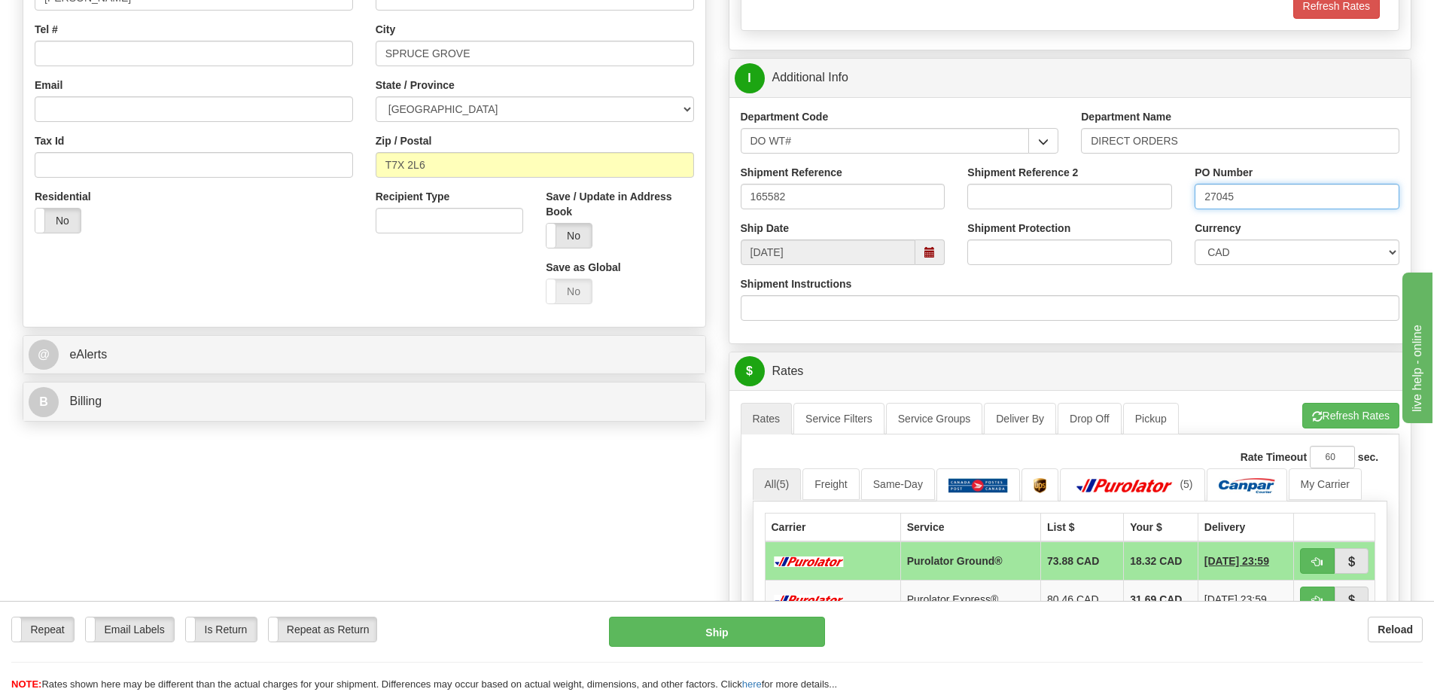
scroll to position [376, 0]
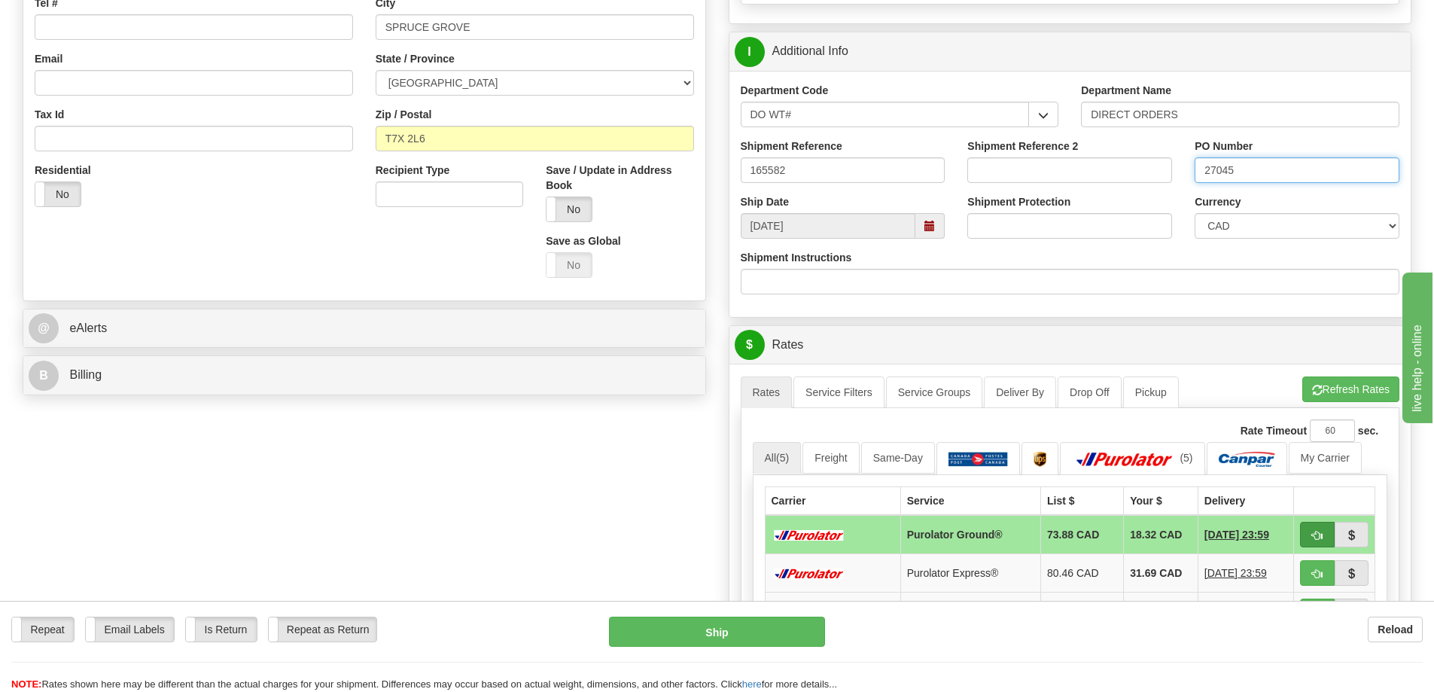
type input "27045"
click at [1319, 537] on span "button" at bounding box center [1317, 536] width 11 height 10
type input "260"
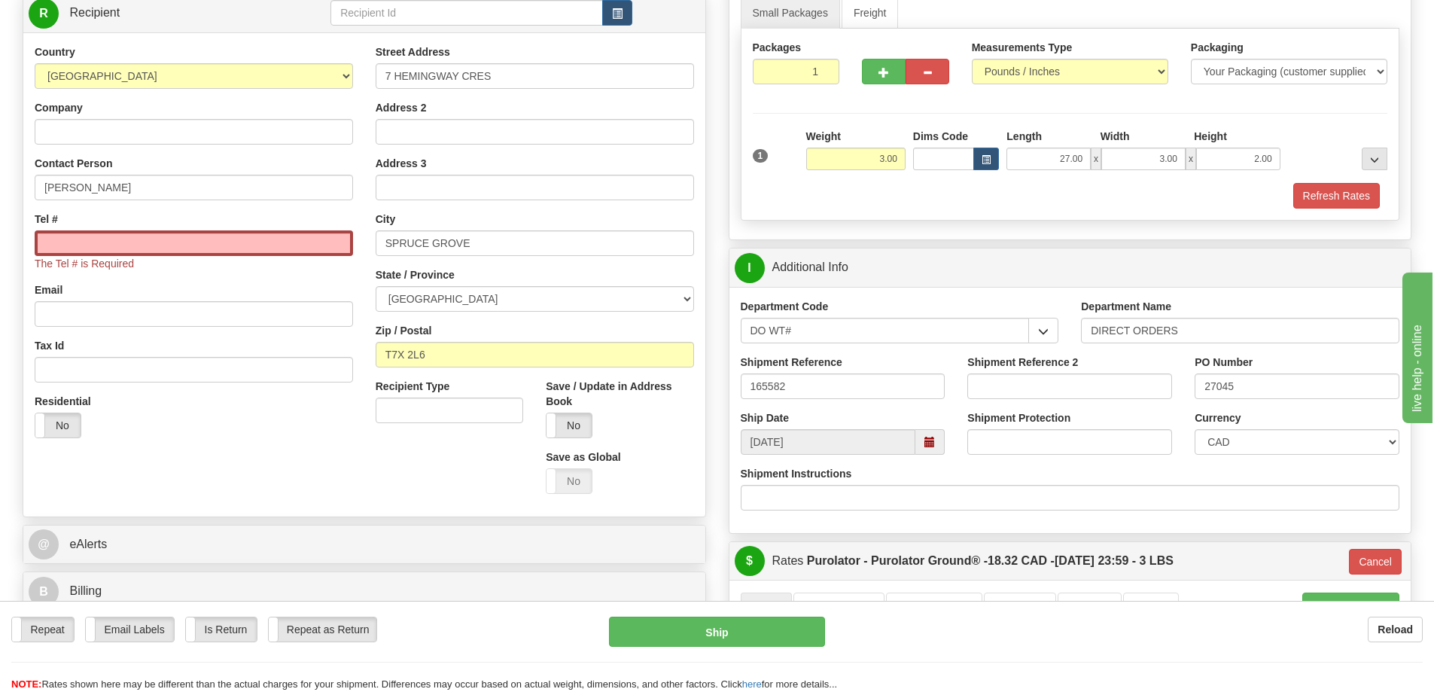
scroll to position [0, 0]
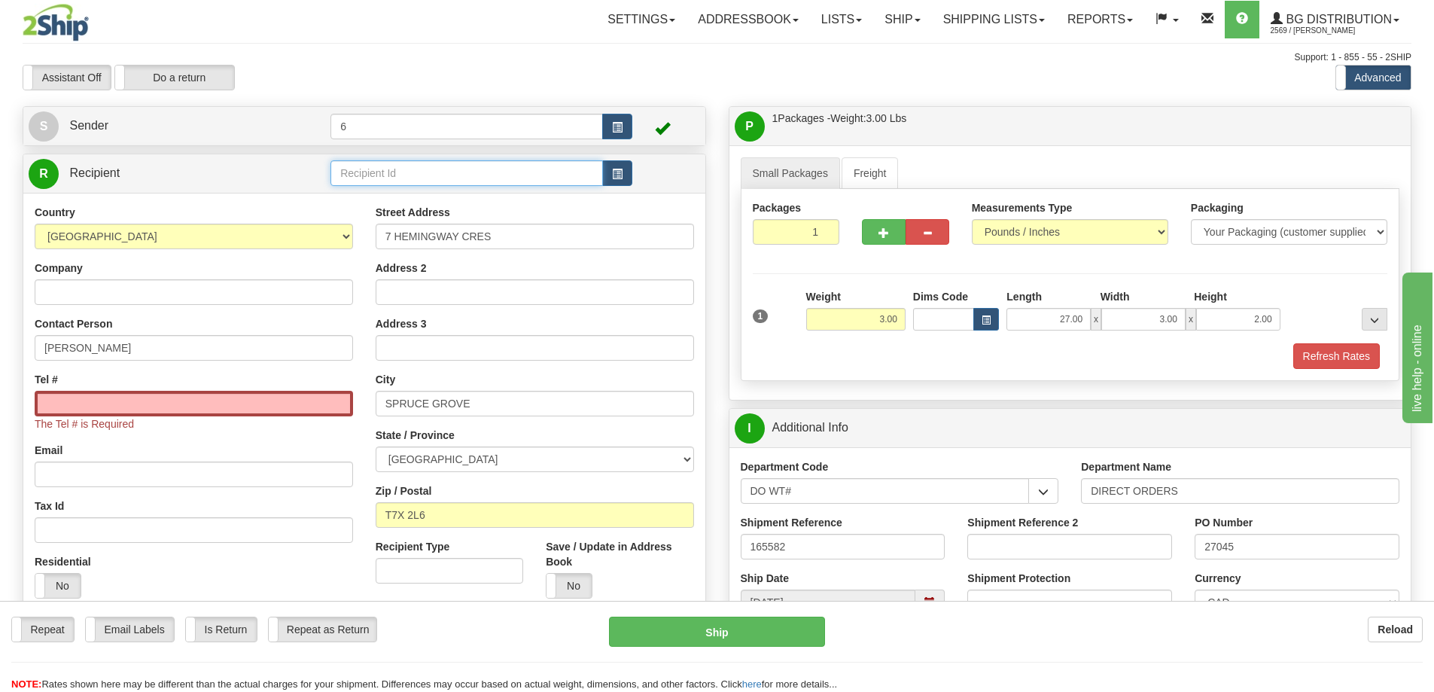
click at [457, 169] on input "text" at bounding box center [467, 173] width 273 height 26
click at [416, 259] on div "60175" at bounding box center [464, 257] width 258 height 17
type input "60175"
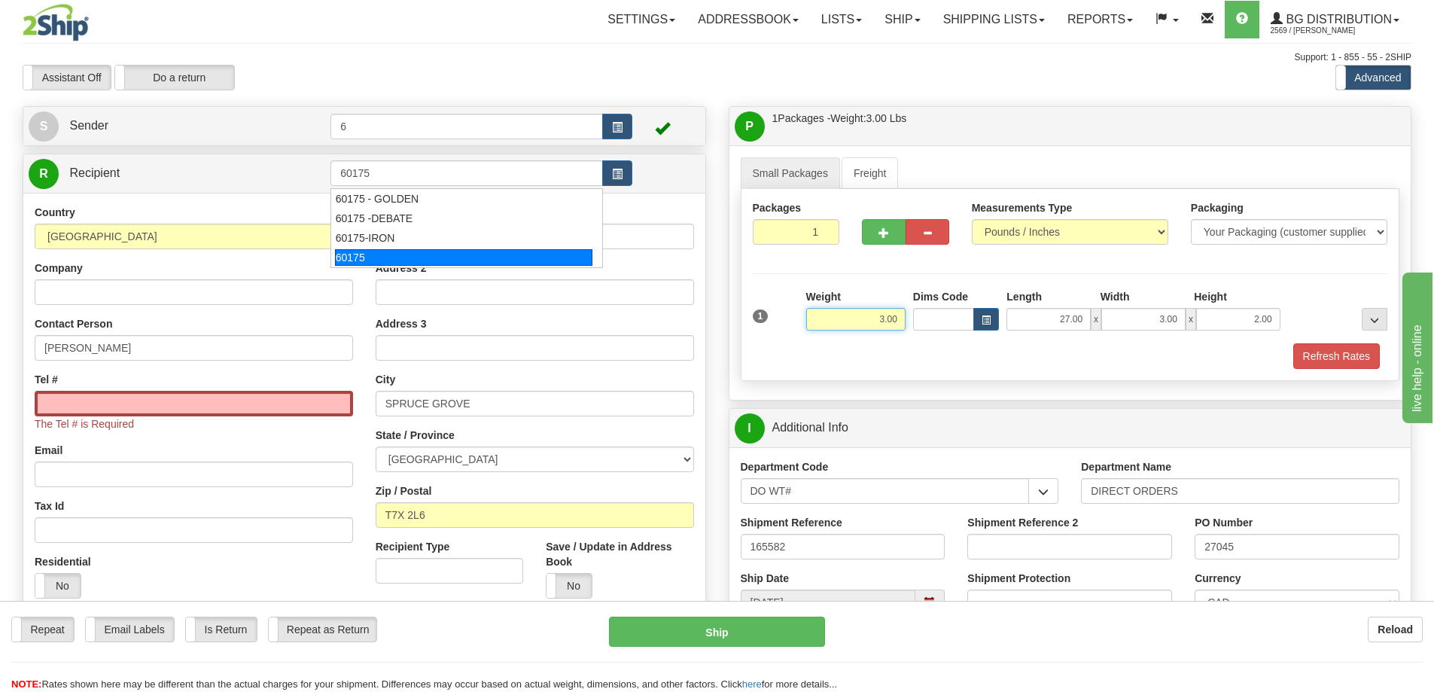
type input "260"
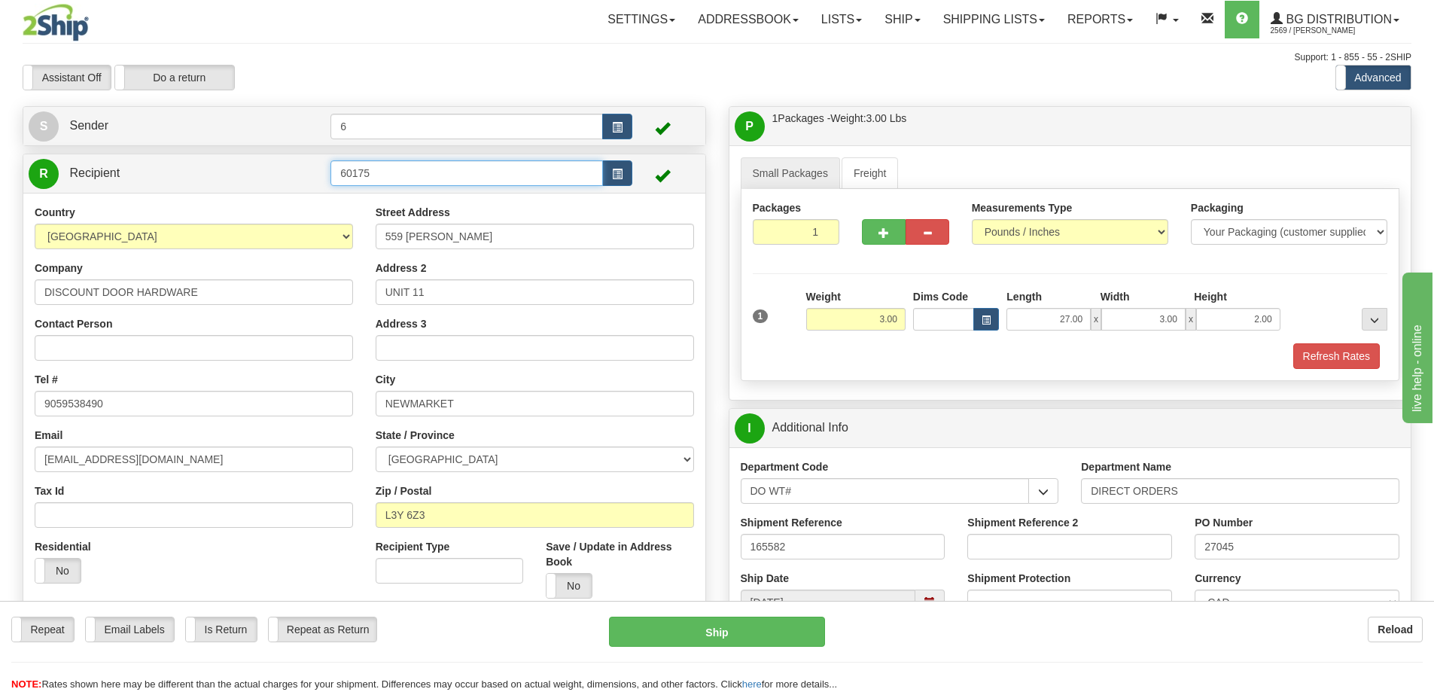
click at [422, 172] on input "60175" at bounding box center [467, 173] width 273 height 26
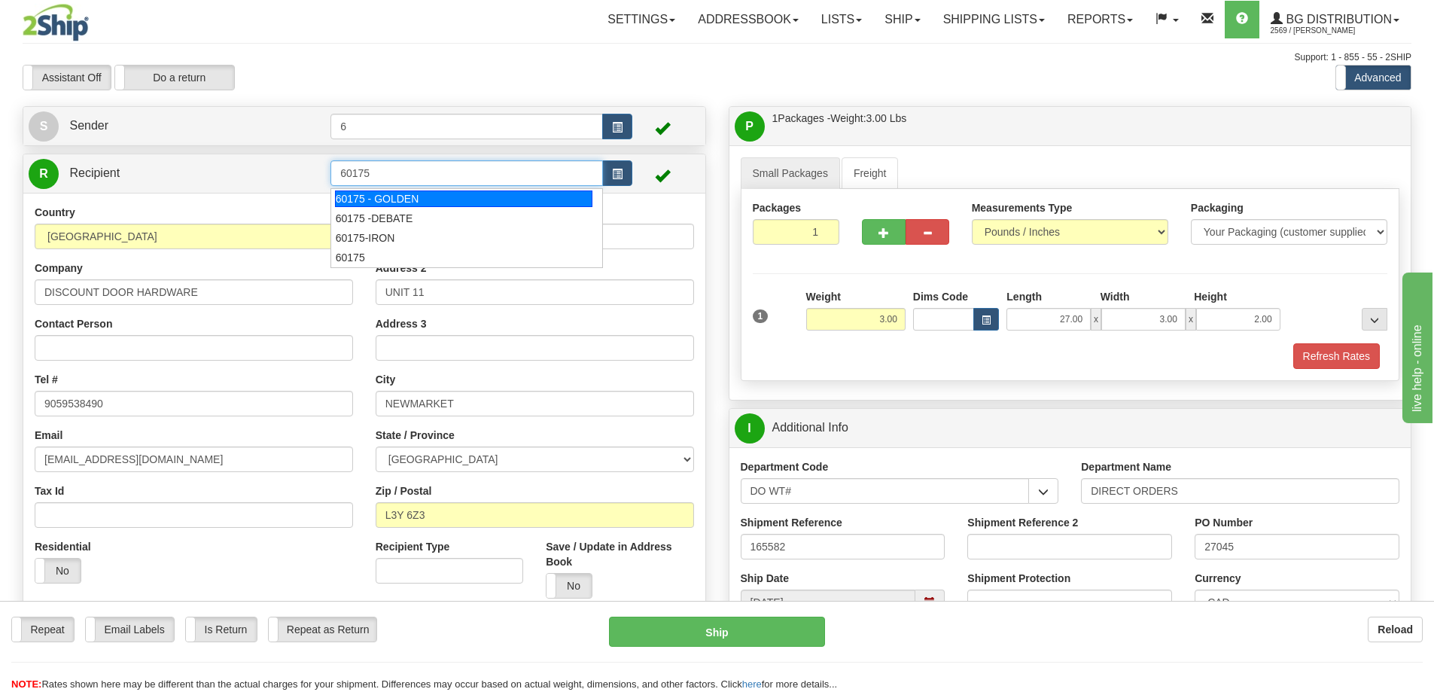
click at [451, 206] on div "60175 - GOLDEN" at bounding box center [464, 198] width 258 height 17
type input "60175 - GOLDEN"
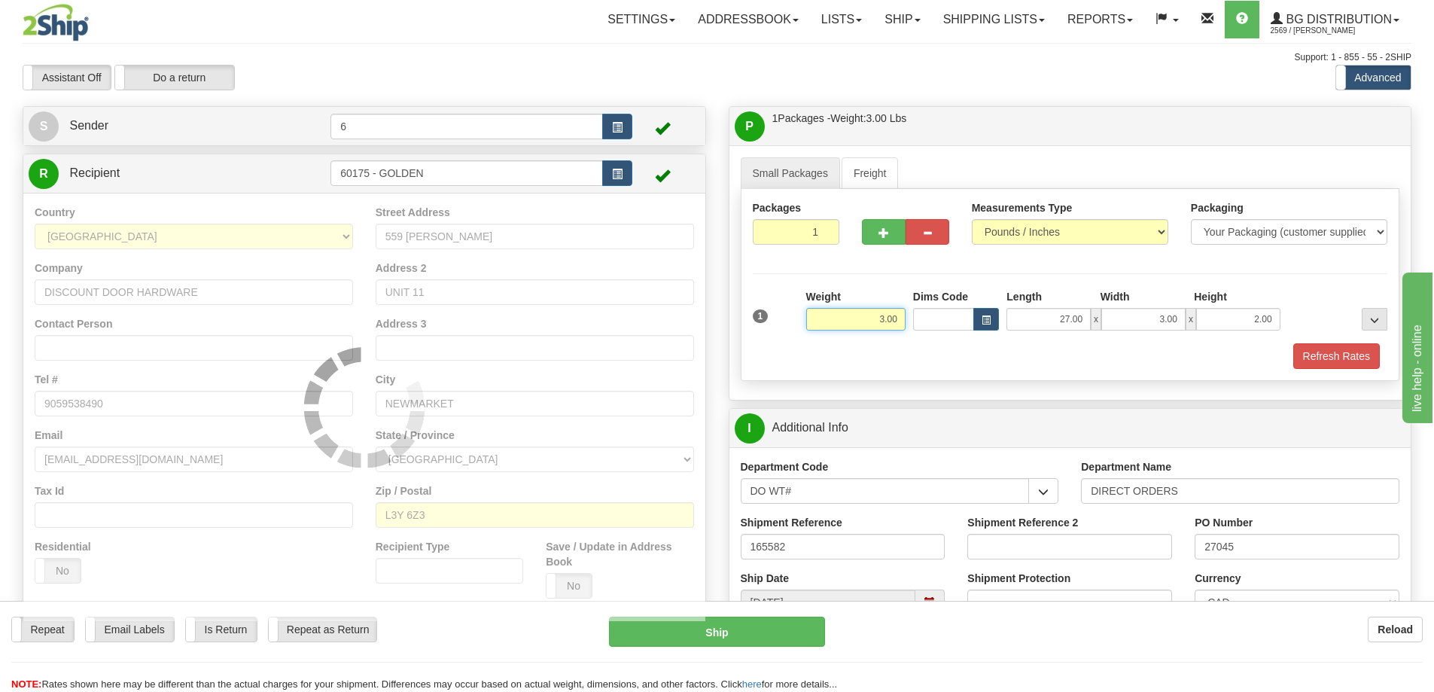
type input "260"
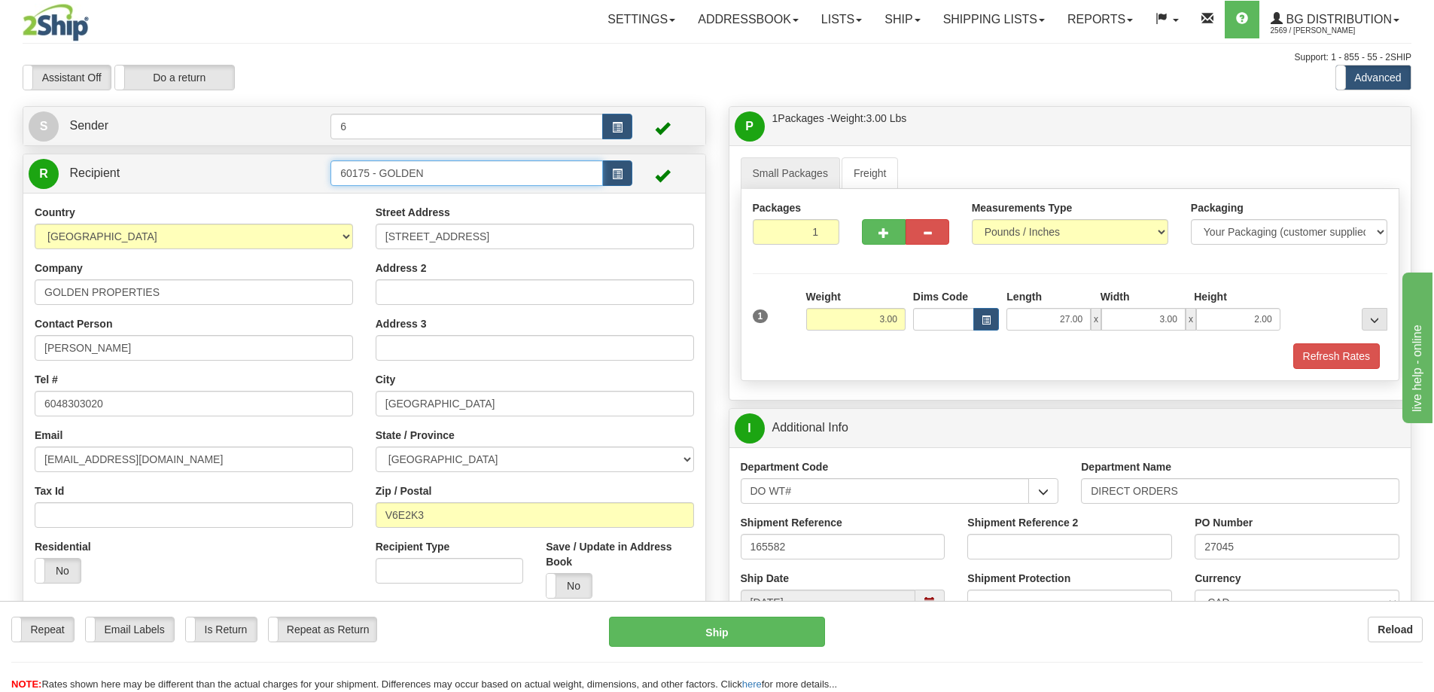
drag, startPoint x: 441, startPoint y: 173, endPoint x: 364, endPoint y: 160, distance: 78.6
click at [364, 161] on td "60175 - GOLDEN" at bounding box center [482, 173] width 302 height 31
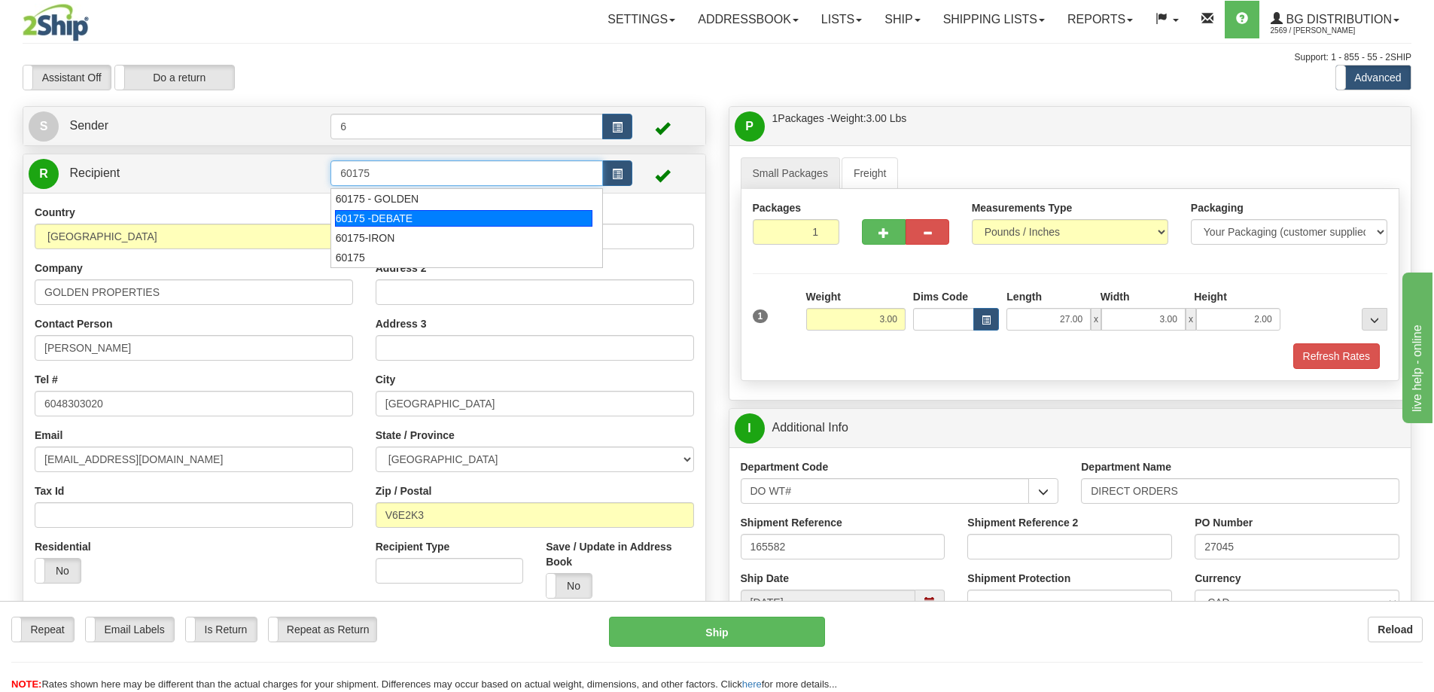
click at [406, 219] on div "60175 -DEBATE" at bounding box center [464, 218] width 258 height 17
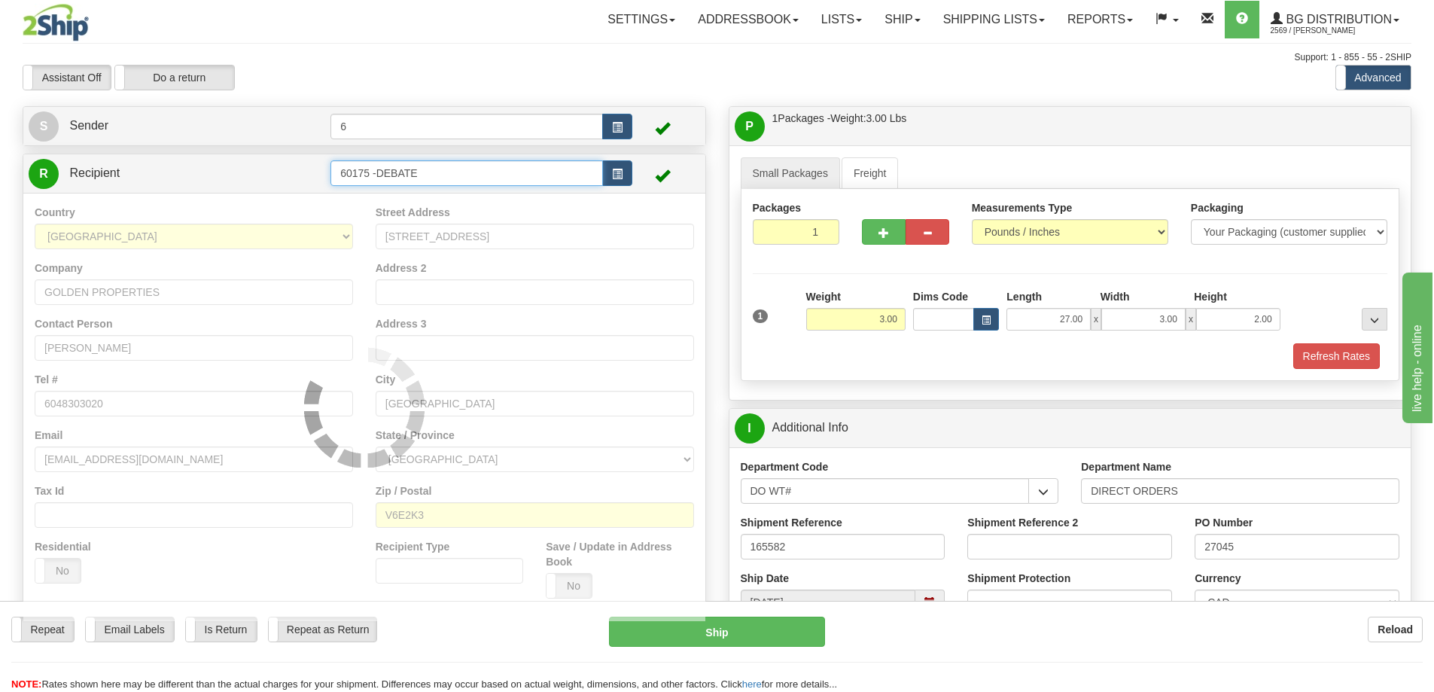
type input "60175 -DEBATE"
type input "260"
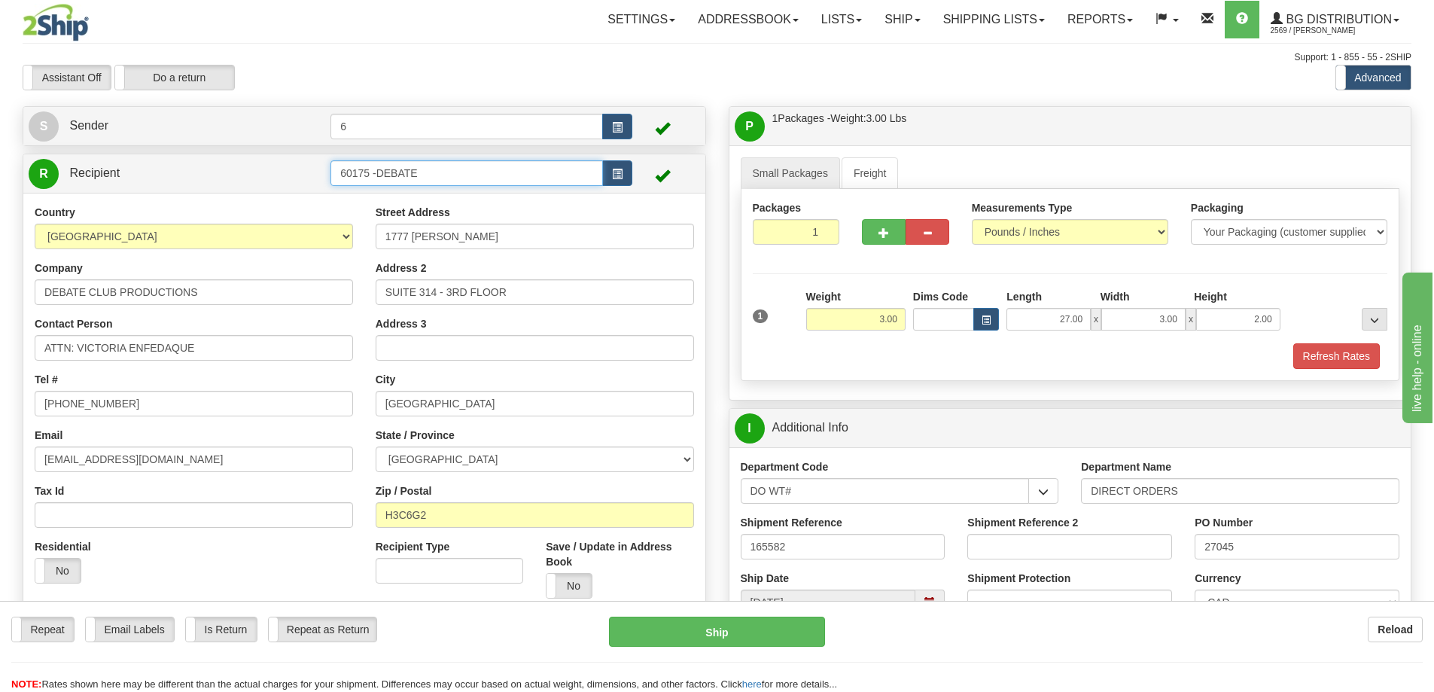
drag, startPoint x: 398, startPoint y: 167, endPoint x: 370, endPoint y: 170, distance: 27.3
click at [369, 173] on input "60175 -DEBATE" at bounding box center [467, 173] width 273 height 26
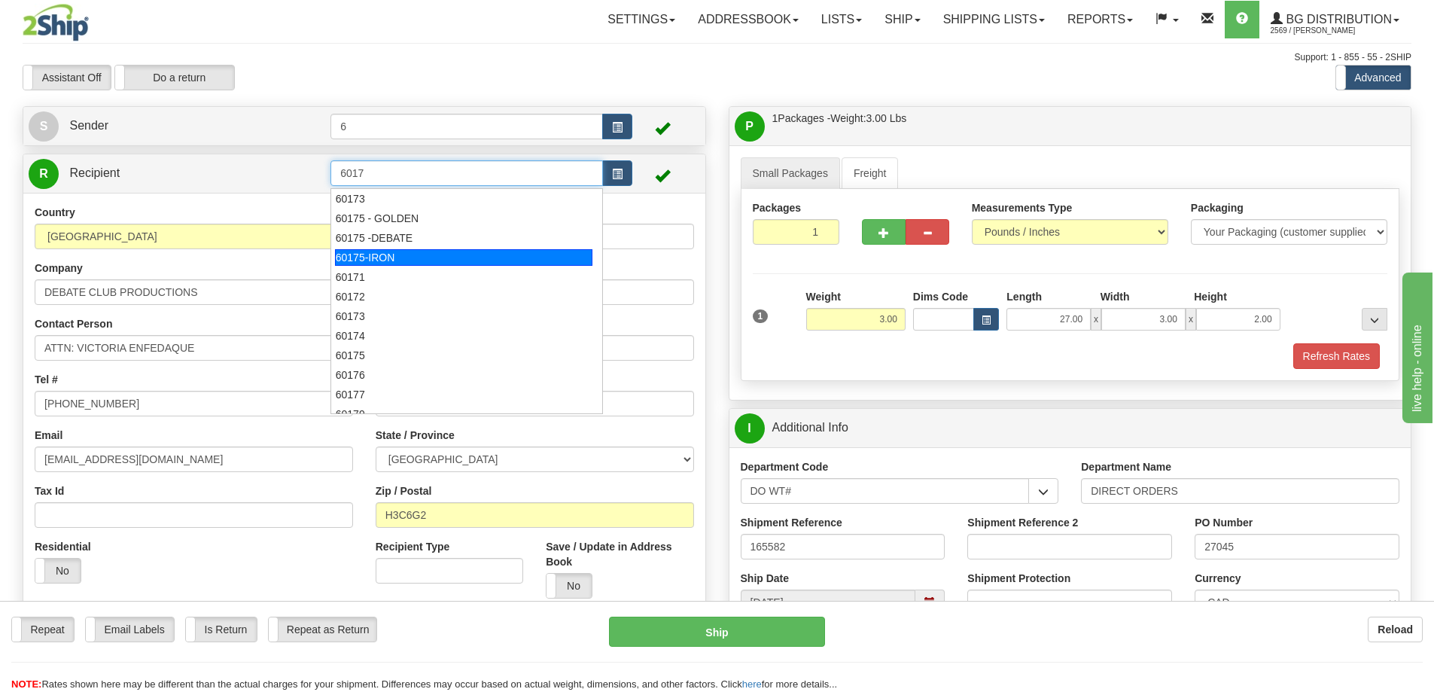
click at [398, 258] on div "60175-IRON" at bounding box center [464, 257] width 258 height 17
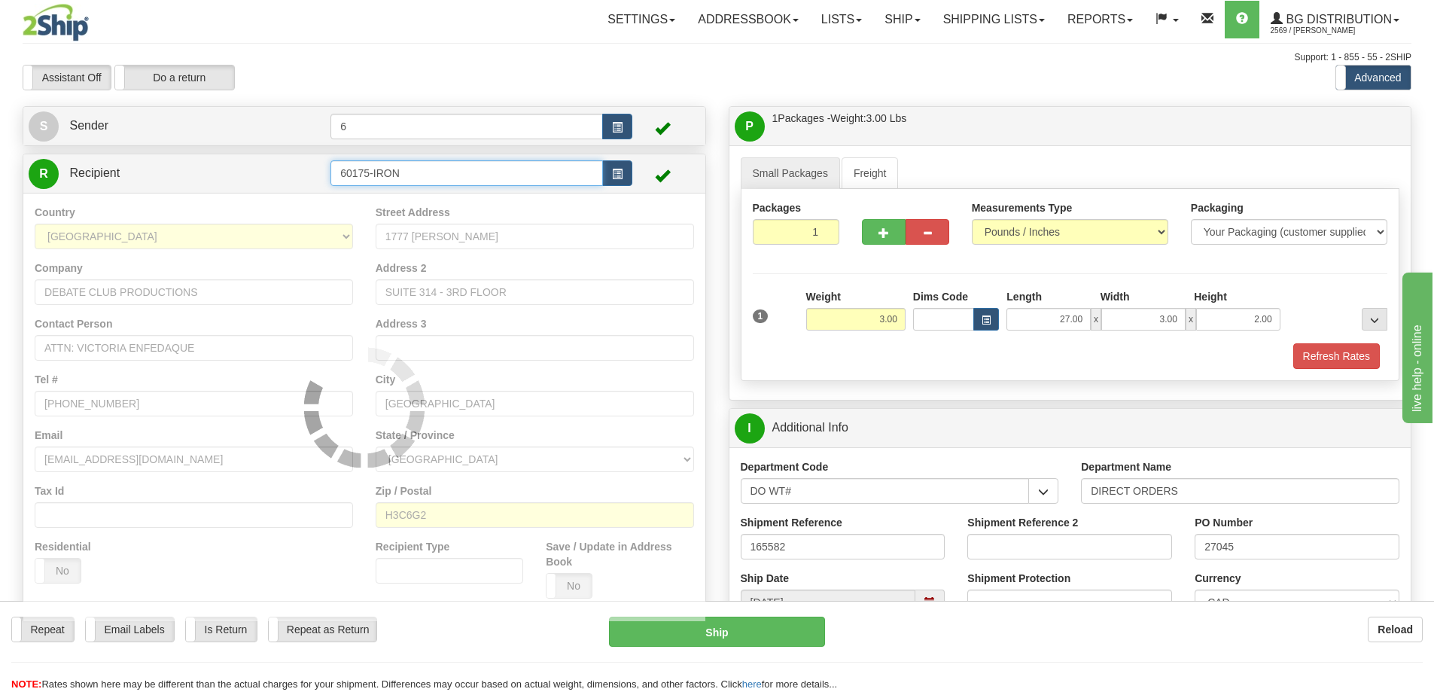
type input "60175-IRON"
type input "260"
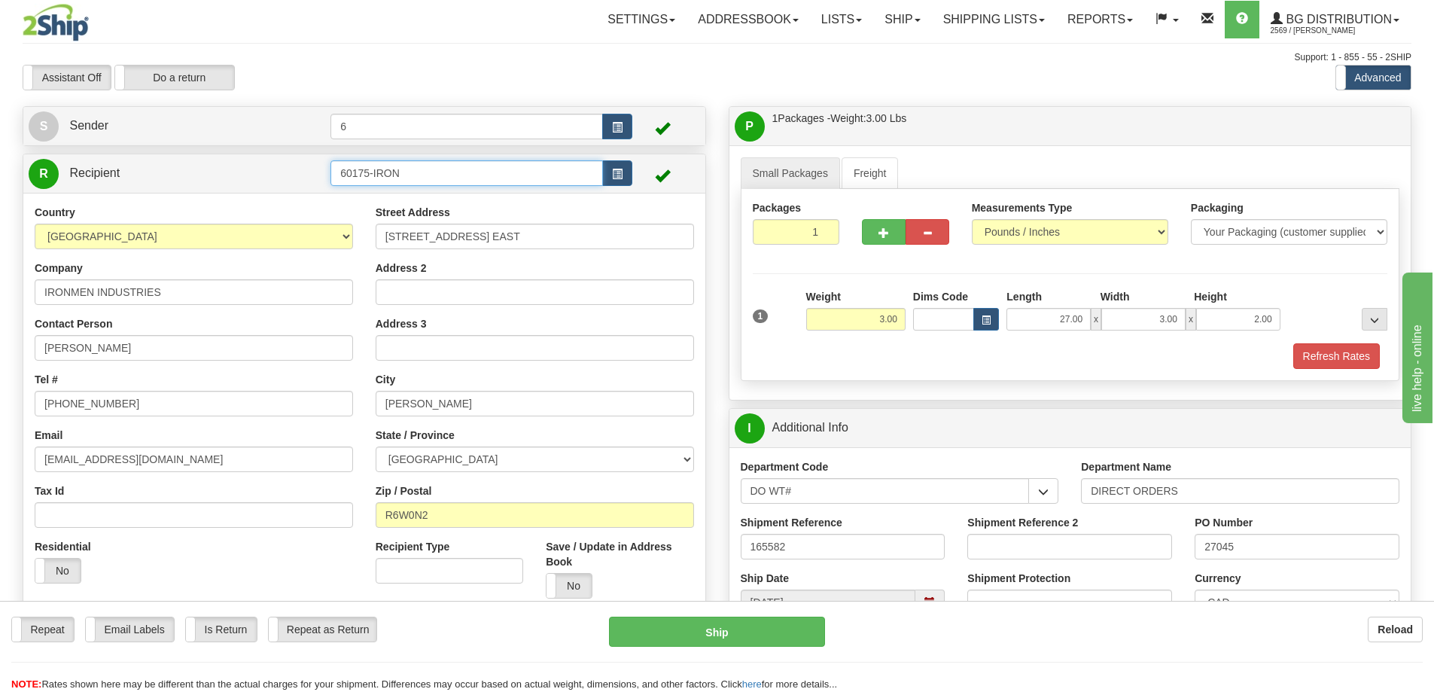
drag, startPoint x: 398, startPoint y: 181, endPoint x: 248, endPoint y: 185, distance: 149.2
click at [253, 172] on tr "R Recipient 60175-IRON" at bounding box center [365, 173] width 672 height 31
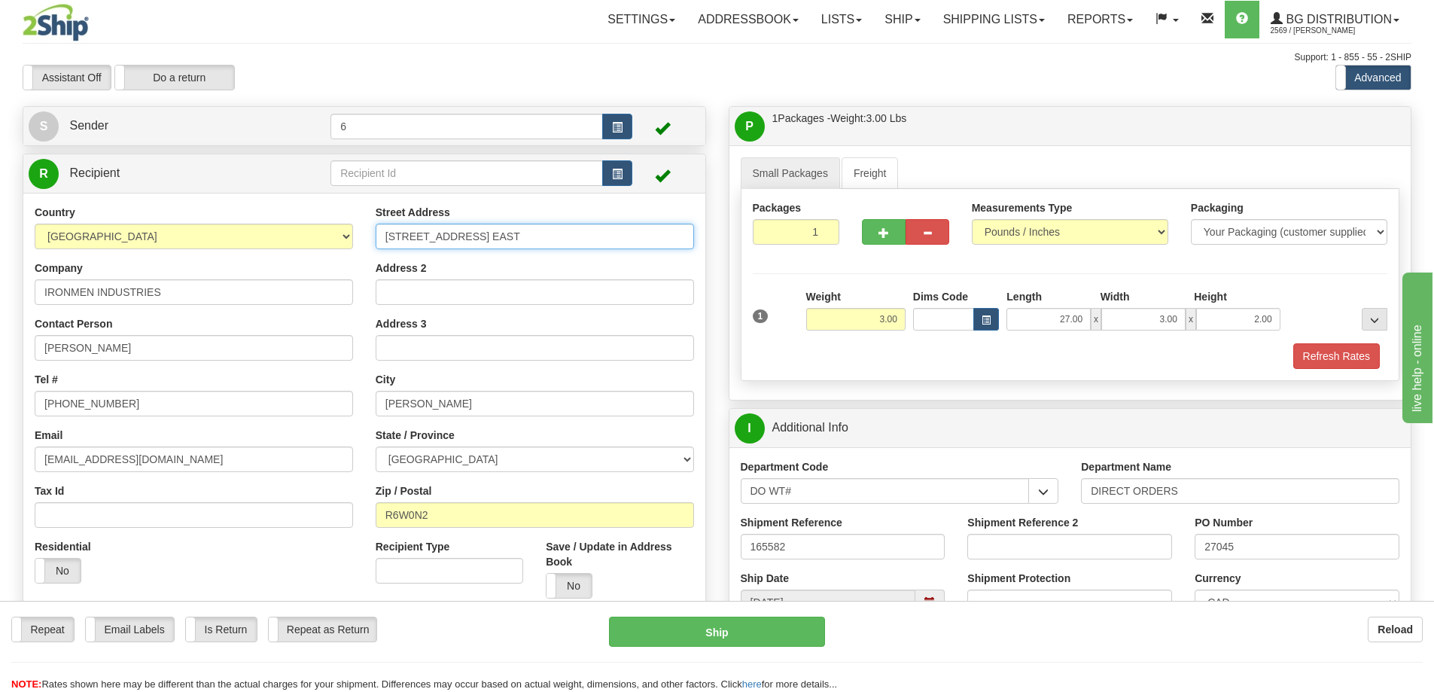
drag, startPoint x: 340, startPoint y: 259, endPoint x: -31, endPoint y: 283, distance: 371.2
click at [0, 283] on html "Training Course Close Toggle navigation Settings Shipping Preferences New Sende…" at bounding box center [717, 346] width 1434 height 692
type input "7 HEMINGWAY CRES"
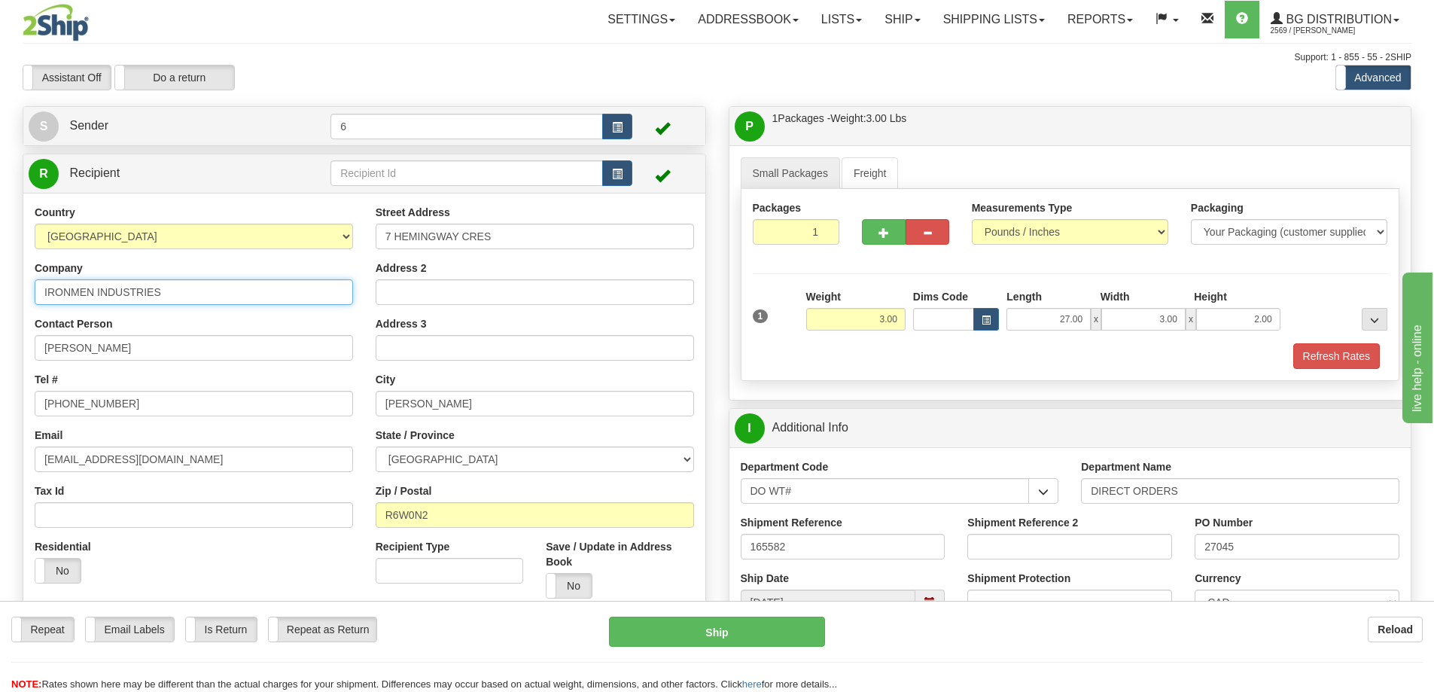
drag, startPoint x: 247, startPoint y: 296, endPoint x: -325, endPoint y: 220, distance: 576.5
click at [0, 220] on html "Training Course Close Toggle navigation Settings Shipping Preferences New Sende…" at bounding box center [717, 346] width 1434 height 692
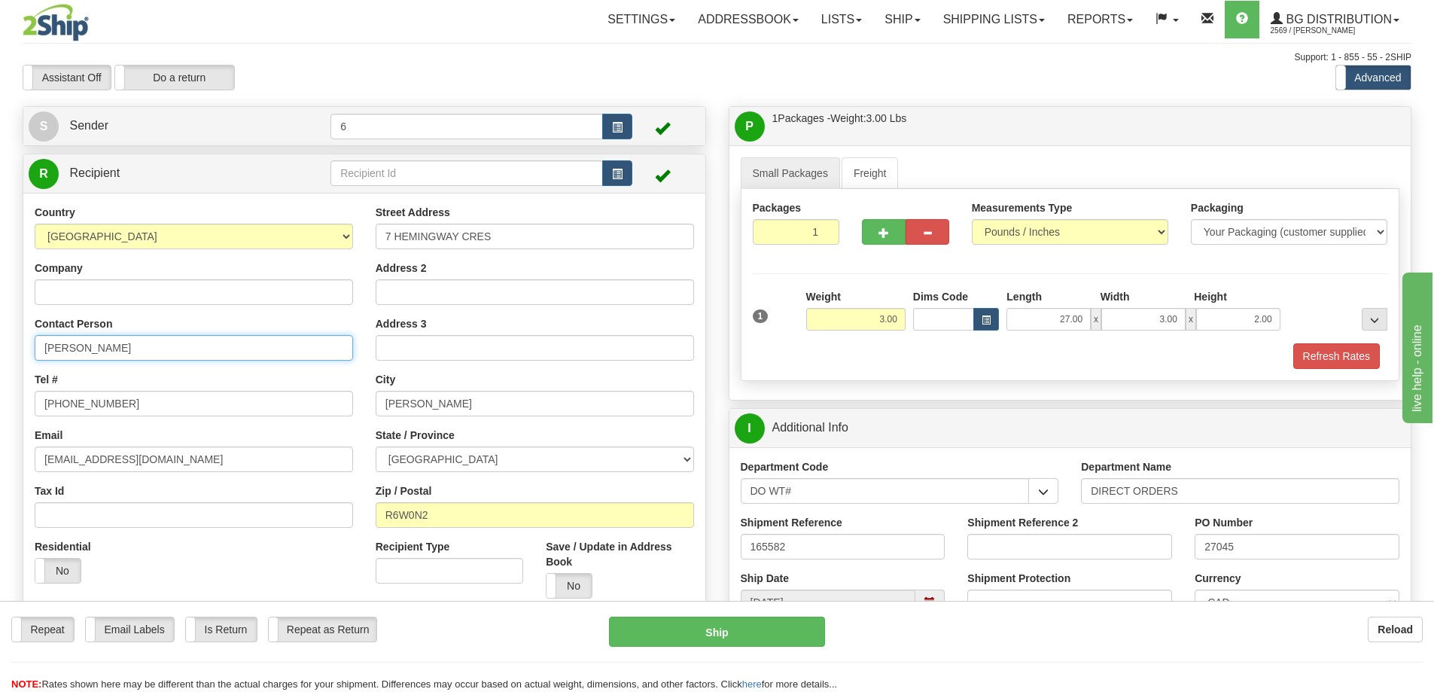
drag, startPoint x: 159, startPoint y: 361, endPoint x: -256, endPoint y: 292, distance: 420.6
click at [0, 292] on html "Training Course Close Toggle navigation Settings Shipping Preferences New Sende…" at bounding box center [717, 346] width 1434 height 692
type input "[PERSON_NAME]"
drag, startPoint x: 157, startPoint y: 409, endPoint x: -8, endPoint y: 395, distance: 165.5
click at [0, 395] on html "Training Course Close Toggle navigation Settings Shipping Preferences New Sende…" at bounding box center [717, 346] width 1434 height 692
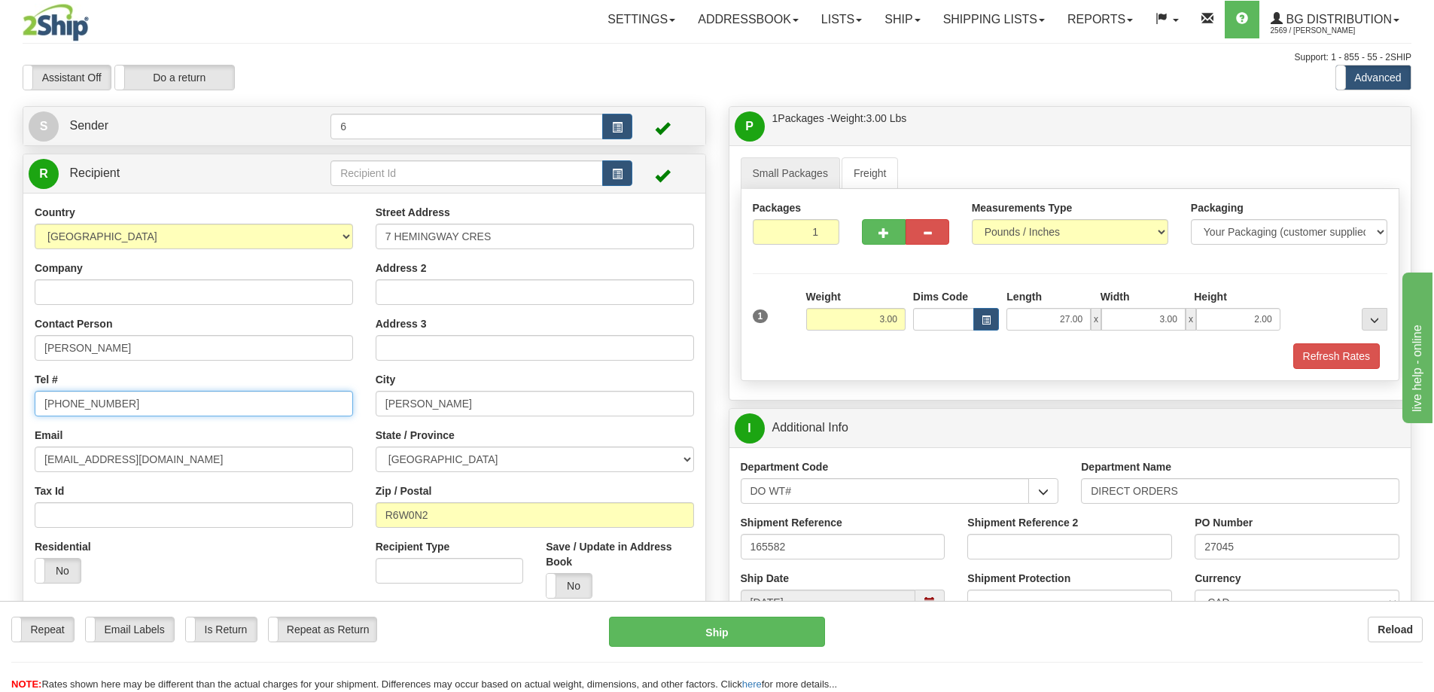
paste input "[PHONE_NUMBER]"
type input "[PHONE_NUMBER]"
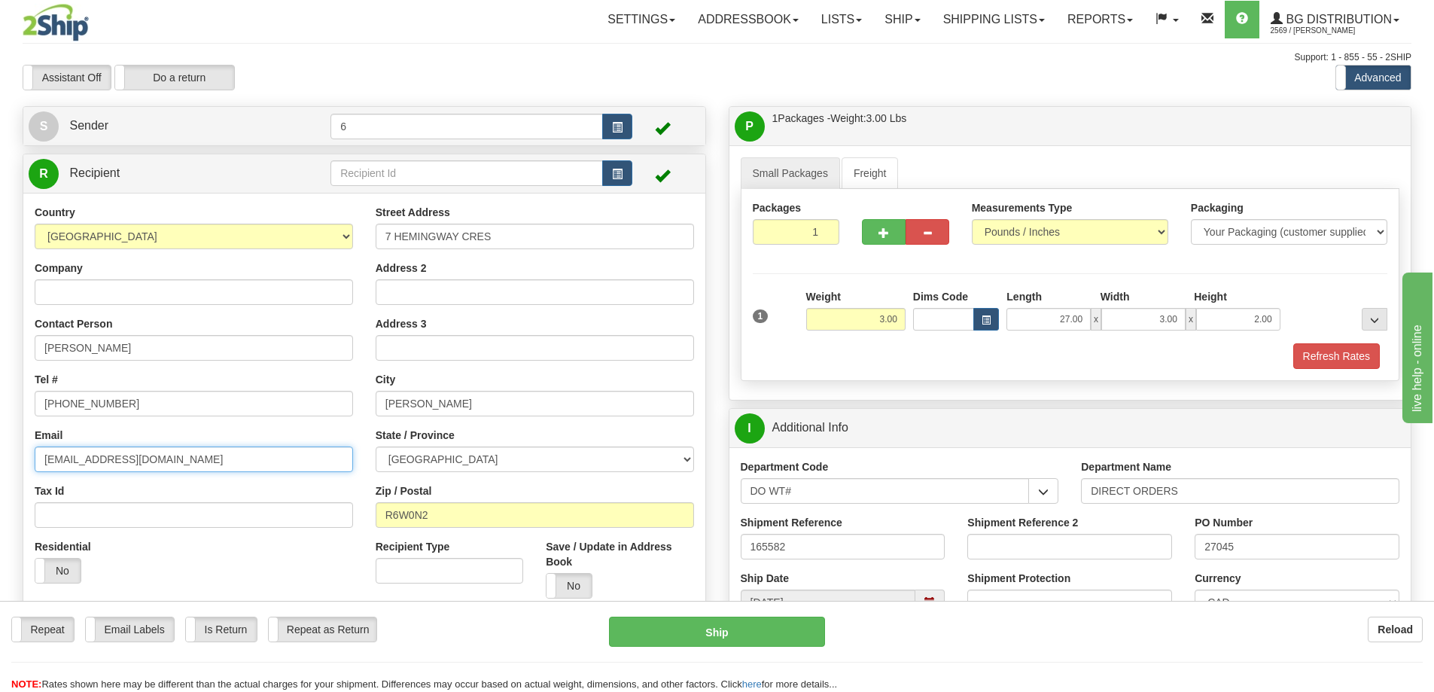
drag, startPoint x: 211, startPoint y: 462, endPoint x: -89, endPoint y: 464, distance: 299.7
click at [0, 464] on html "Training Course Close Toggle navigation Settings Shipping Preferences New Sende…" at bounding box center [717, 346] width 1434 height 692
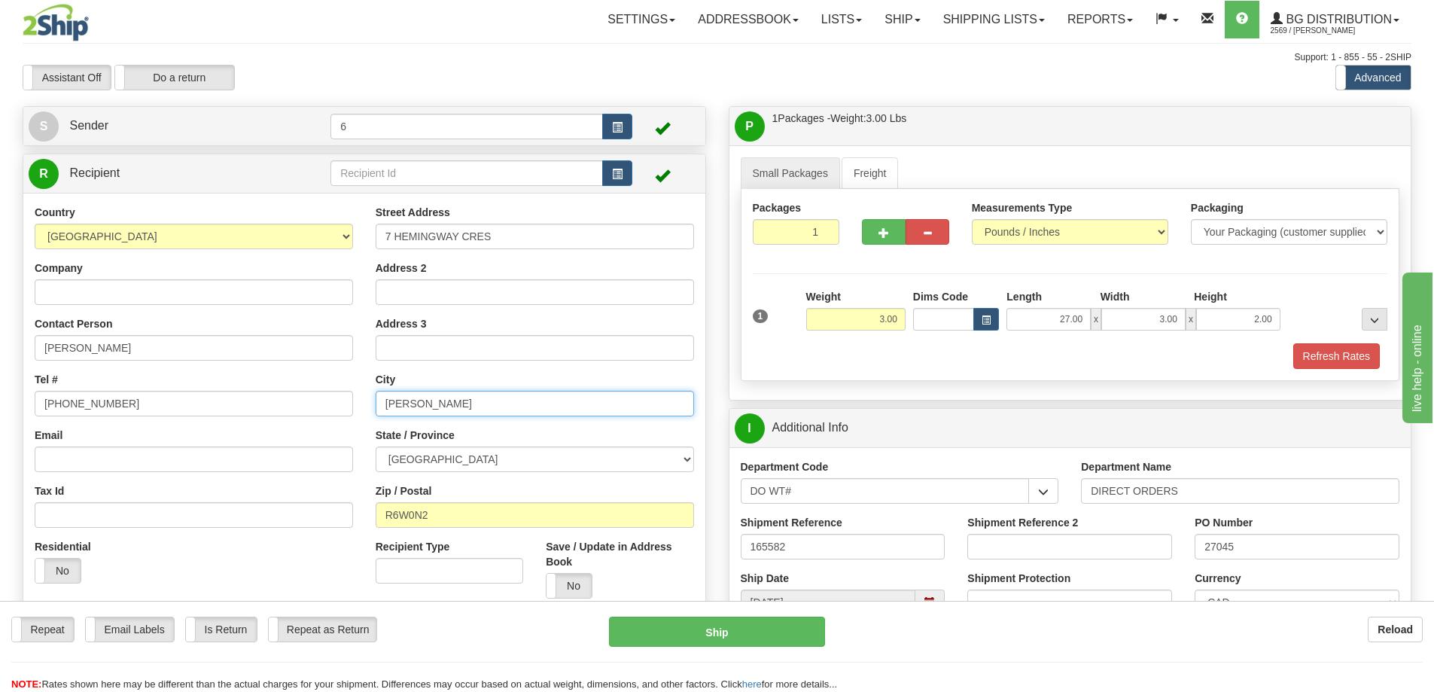
drag, startPoint x: 407, startPoint y: 397, endPoint x: 347, endPoint y: 387, distance: 61.0
click at [347, 387] on div "Country [GEOGRAPHIC_DATA] [GEOGRAPHIC_DATA] [GEOGRAPHIC_DATA] [GEOGRAPHIC_DATA]…" at bounding box center [364, 407] width 682 height 405
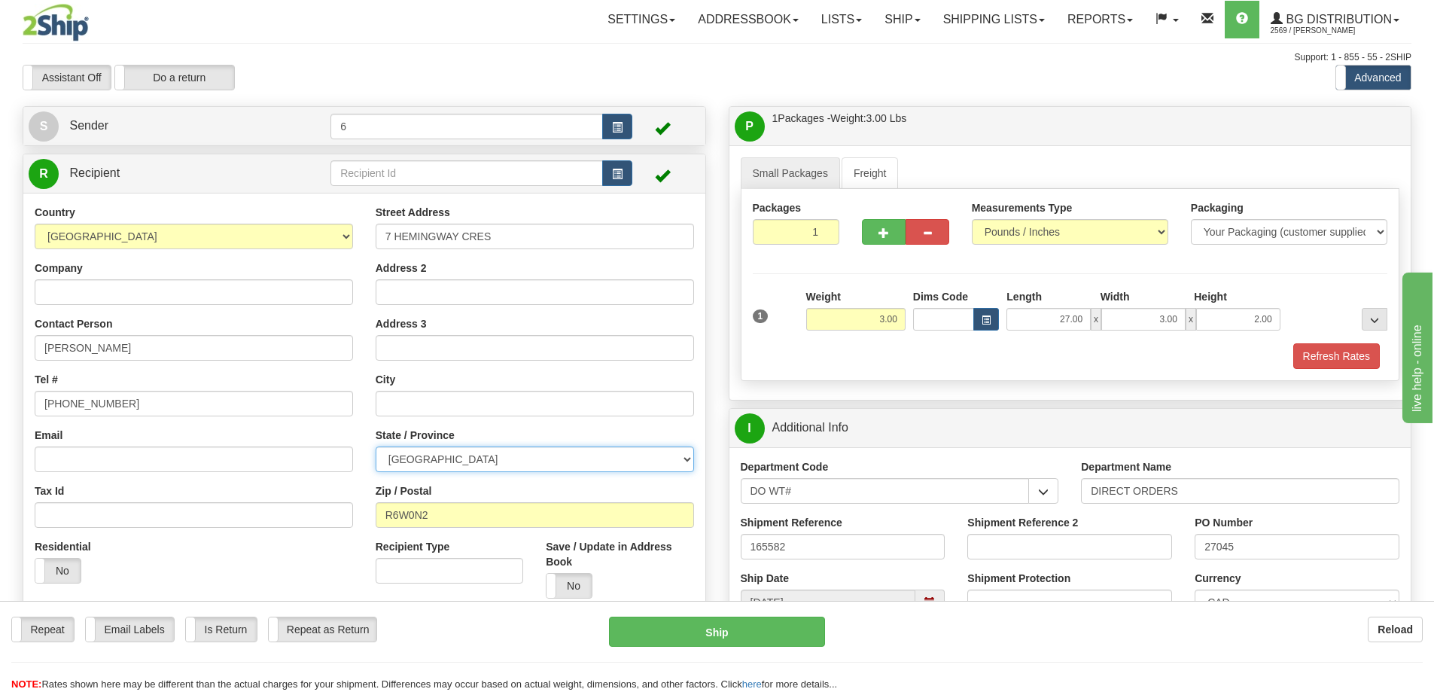
click at [687, 460] on select "[GEOGRAPHIC_DATA] [GEOGRAPHIC_DATA] [GEOGRAPHIC_DATA] [GEOGRAPHIC_DATA] [GEOGRA…" at bounding box center [535, 459] width 318 height 26
select select "AB"
click at [376, 448] on select "[GEOGRAPHIC_DATA] [GEOGRAPHIC_DATA] [GEOGRAPHIC_DATA] [GEOGRAPHIC_DATA] [GEOGRA…" at bounding box center [535, 459] width 318 height 26
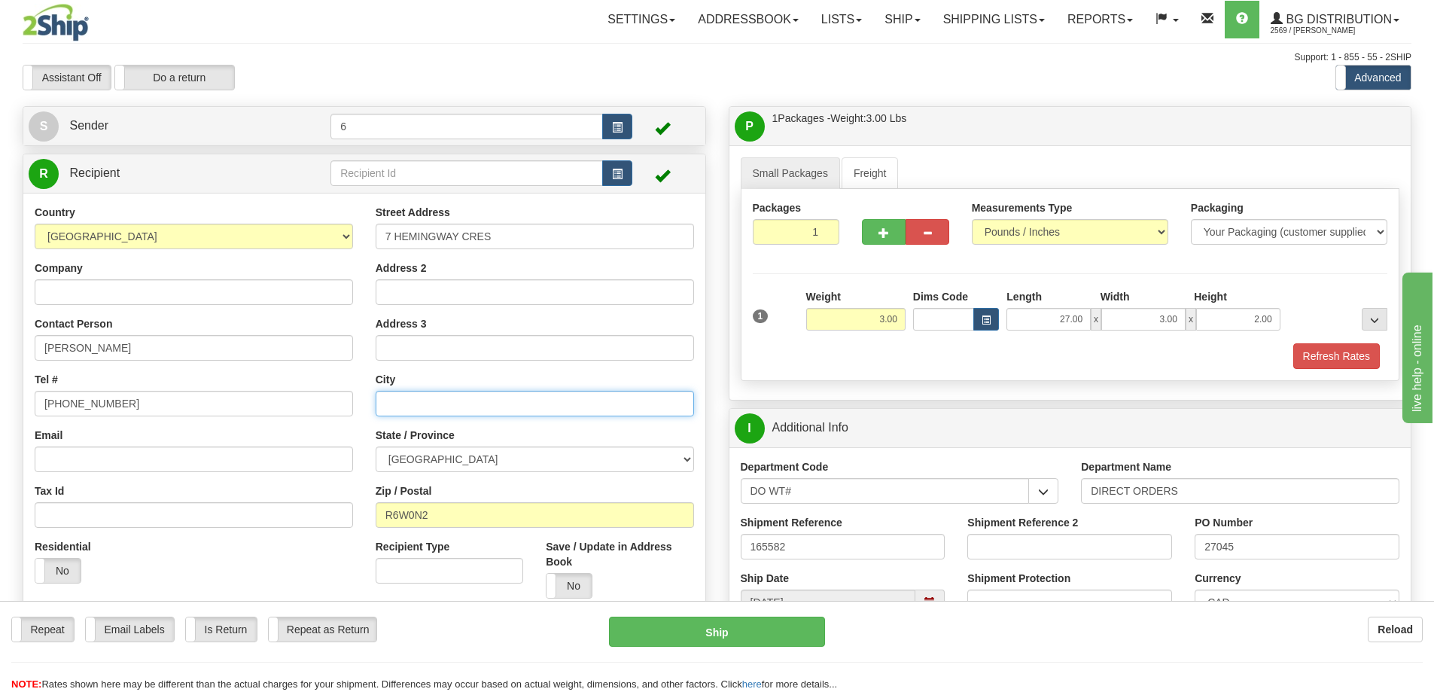
click at [472, 404] on input "text" at bounding box center [535, 404] width 318 height 26
type input "SPRUCE GROVE"
drag, startPoint x: 426, startPoint y: 529, endPoint x: 203, endPoint y: 496, distance: 226.1
click at [203, 496] on div "Country [GEOGRAPHIC_DATA] [GEOGRAPHIC_DATA] [GEOGRAPHIC_DATA] [GEOGRAPHIC_DATA]…" at bounding box center [364, 407] width 682 height 405
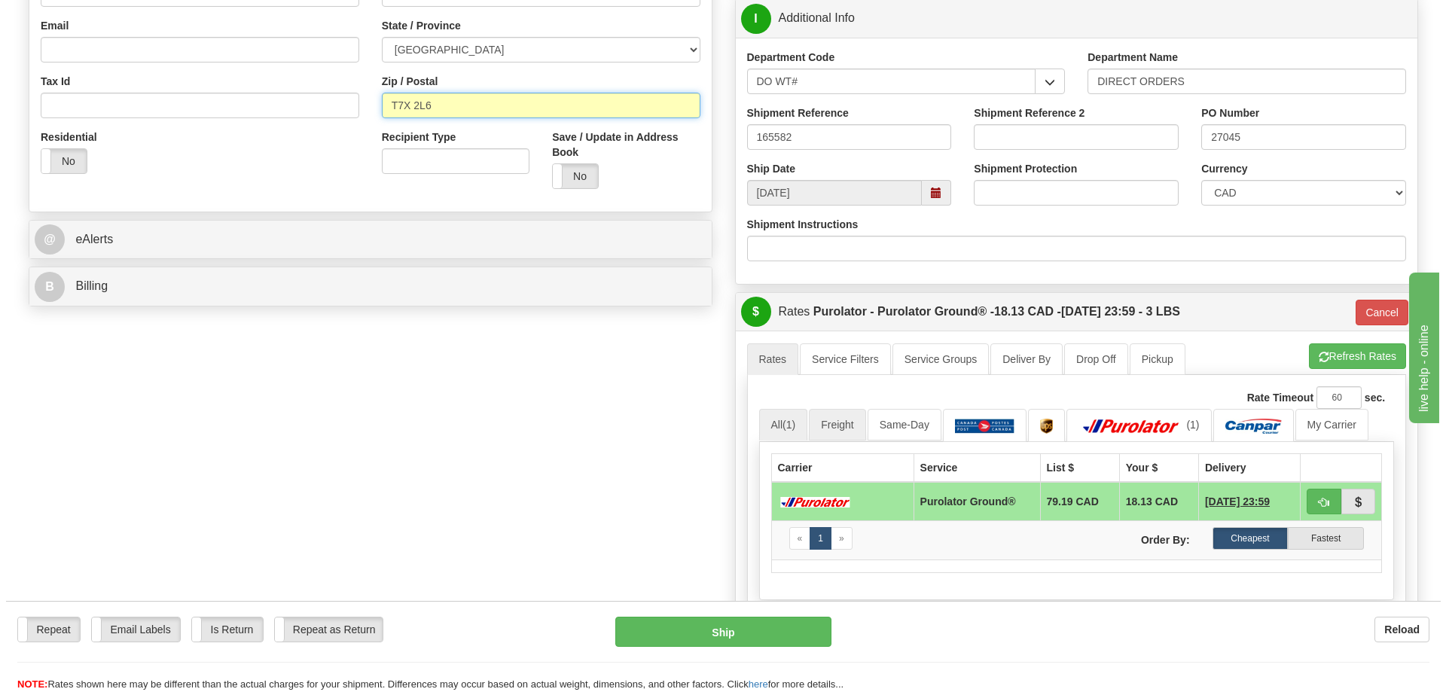
scroll to position [452, 0]
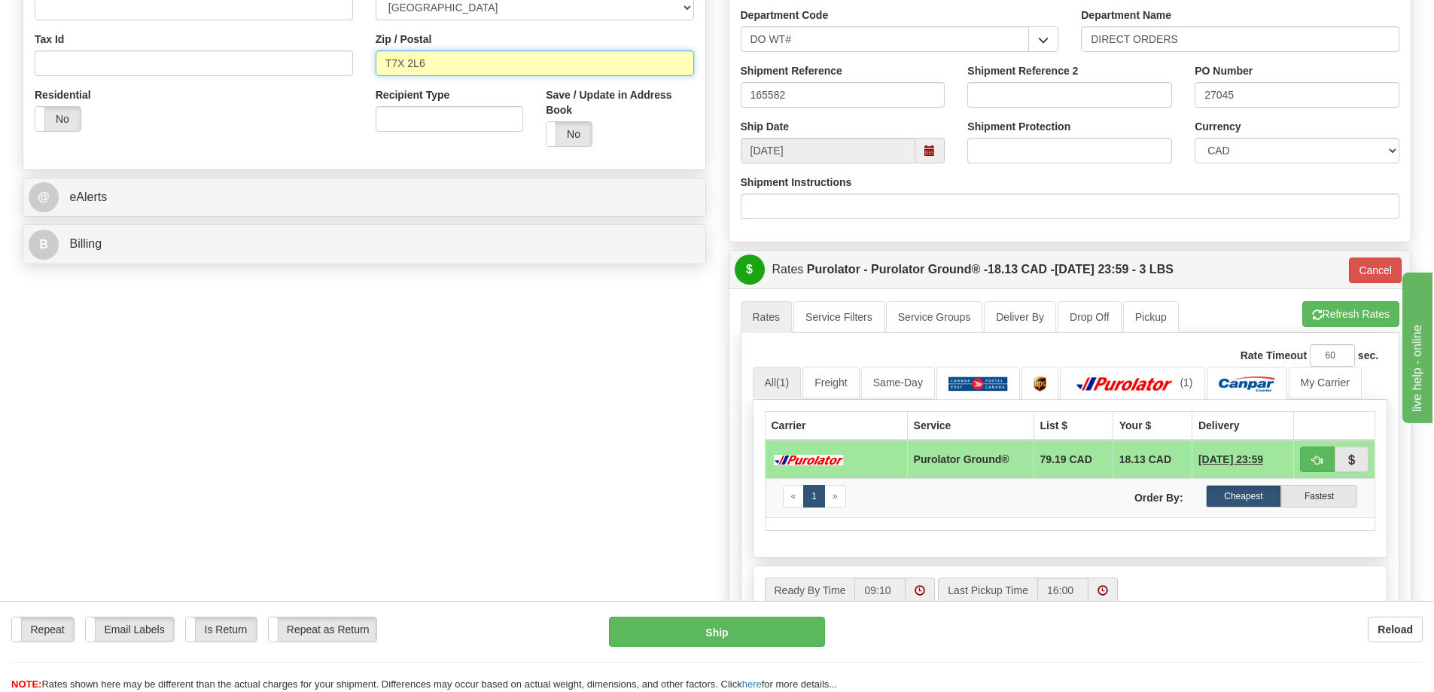
type input "T7X 2L6"
type input "260"
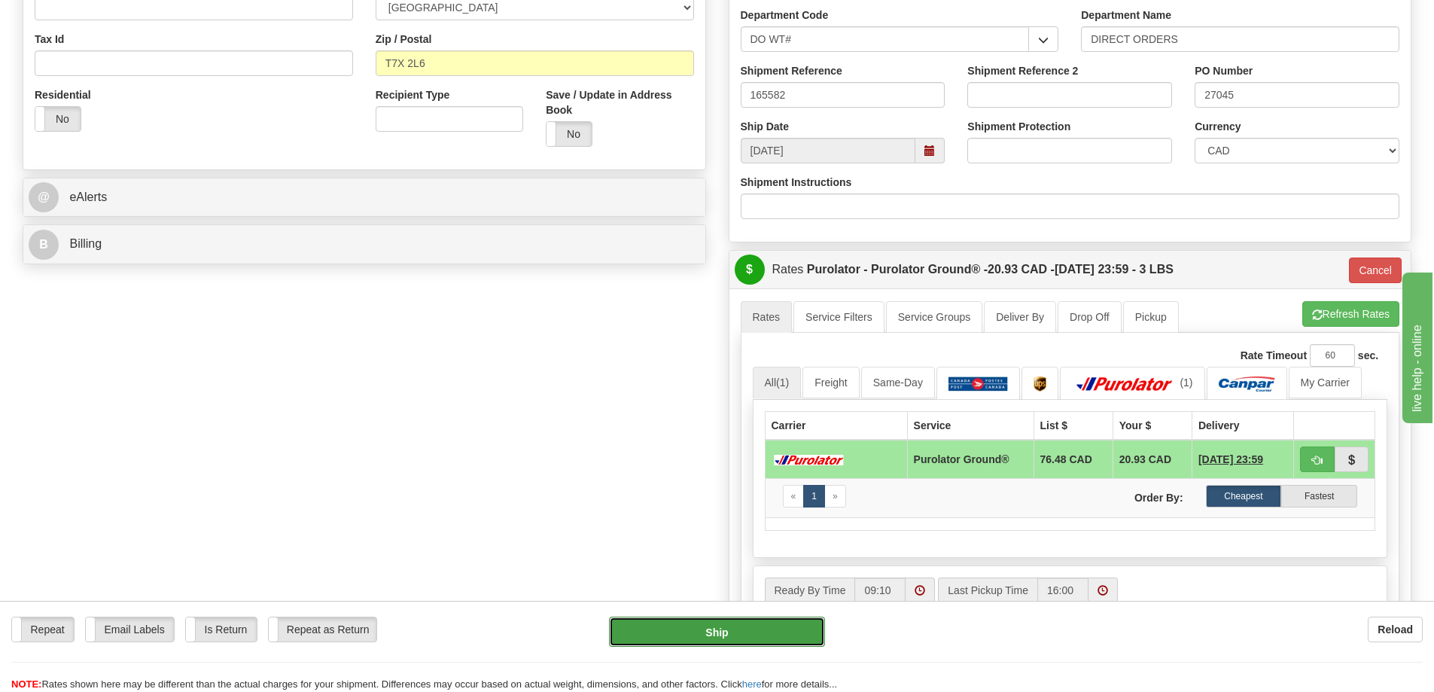
click at [770, 640] on button "Ship" at bounding box center [717, 632] width 216 height 30
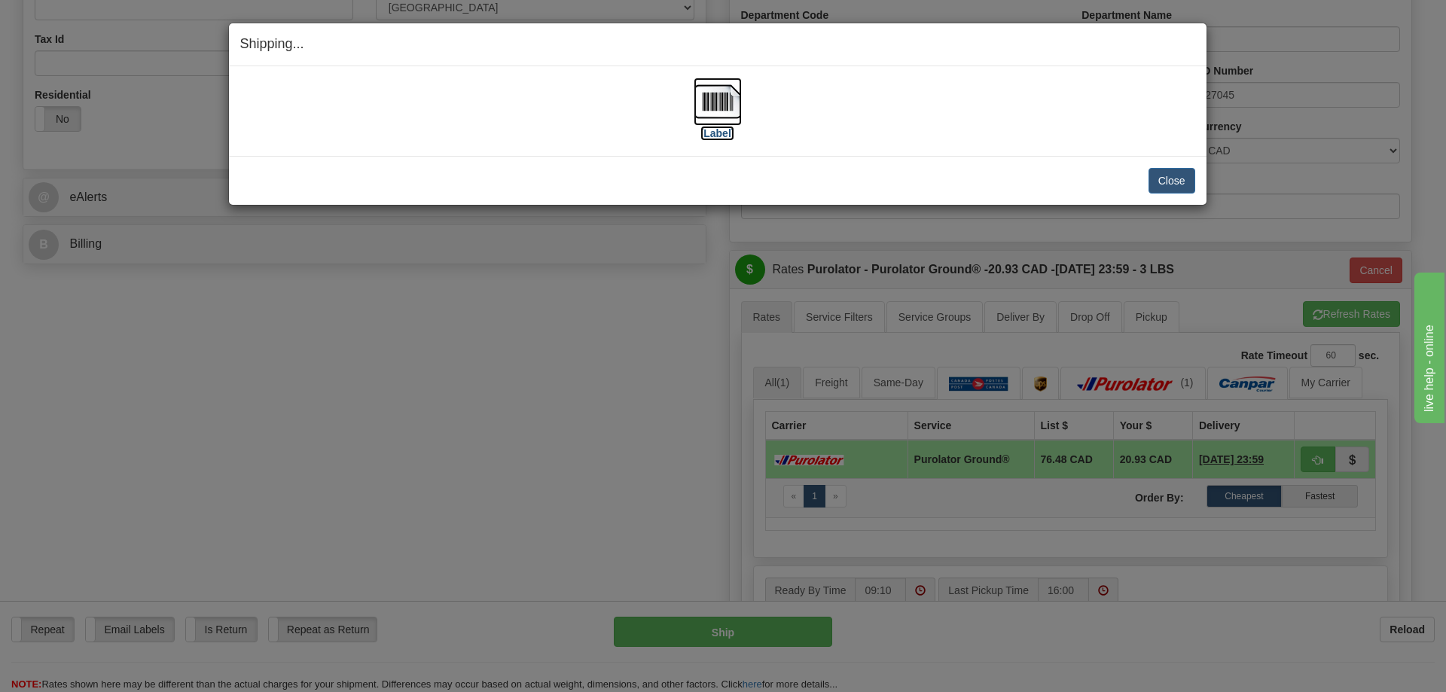
click at [723, 107] on img at bounding box center [717, 102] width 48 height 48
click at [722, 111] on img at bounding box center [717, 102] width 48 height 48
